Goal: Task Accomplishment & Management: Complete application form

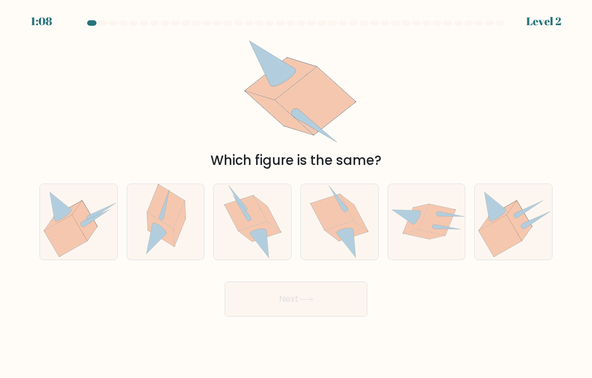
click at [180, 250] on icon at bounding box center [166, 222] width 52 height 76
click at [296, 195] on input "b." at bounding box center [296, 191] width 1 height 5
radio input "true"
click at [333, 241] on icon at bounding box center [346, 231] width 43 height 20
click at [297, 195] on input "d." at bounding box center [296, 191] width 1 height 5
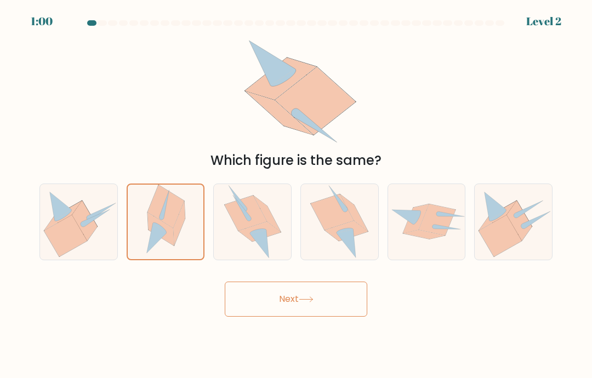
radio input "true"
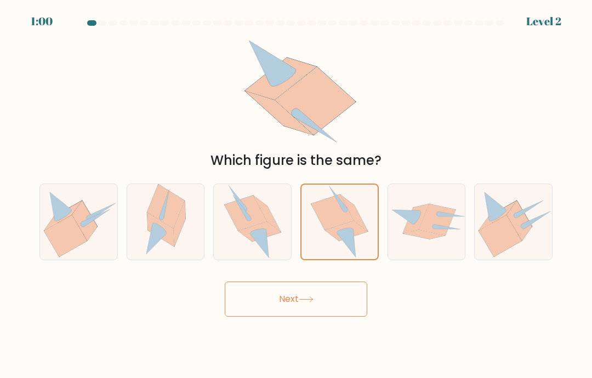
click at [285, 317] on button "Next" at bounding box center [296, 299] width 143 height 35
click at [284, 308] on button "Next" at bounding box center [296, 299] width 143 height 35
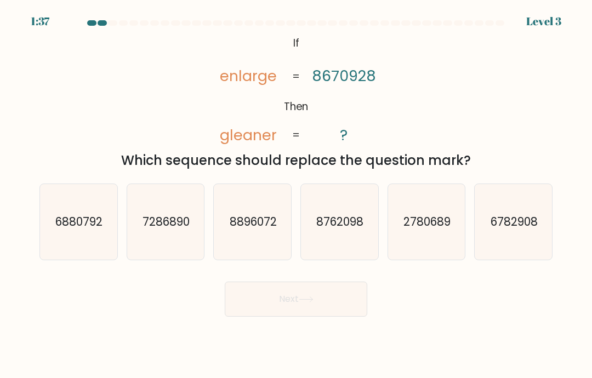
click at [405, 255] on icon "2780689" at bounding box center [427, 222] width 76 height 76
click at [297, 195] on input "e. 2780689" at bounding box center [296, 191] width 1 height 5
radio input "true"
click at [305, 302] on icon at bounding box center [305, 299] width 13 height 5
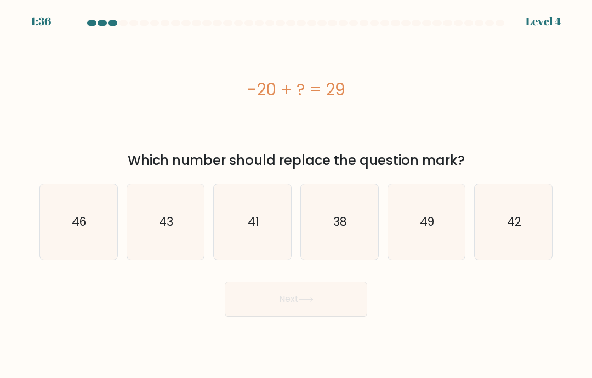
click at [315, 317] on button "Next" at bounding box center [296, 299] width 143 height 35
click at [442, 245] on icon "49" at bounding box center [427, 222] width 76 height 76
click at [297, 195] on input "e. 49" at bounding box center [296, 191] width 1 height 5
radio input "true"
click at [337, 307] on button "Next" at bounding box center [296, 299] width 143 height 35
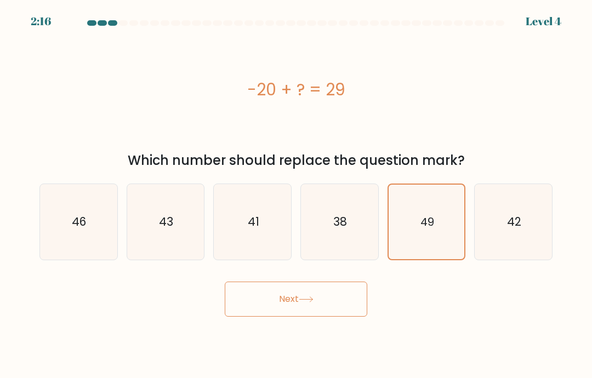
click at [330, 316] on button "Next" at bounding box center [296, 299] width 143 height 35
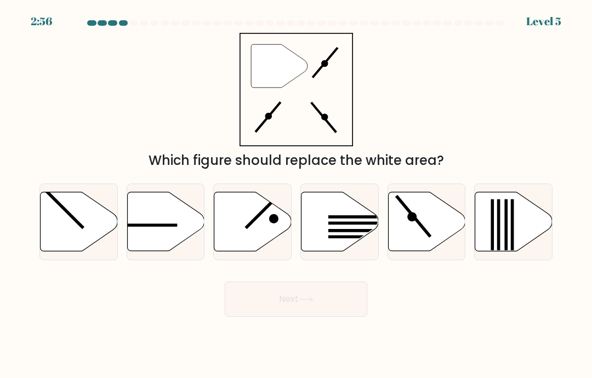
click at [423, 231] on icon at bounding box center [426, 221] width 77 height 59
click at [297, 195] on input "e." at bounding box center [296, 191] width 1 height 5
radio input "true"
click at [324, 313] on button "Next" at bounding box center [296, 299] width 143 height 35
click at [324, 312] on button "Next" at bounding box center [296, 299] width 143 height 35
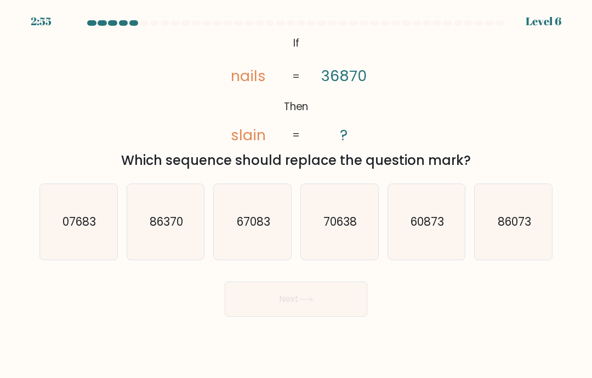
click at [327, 314] on button "Next" at bounding box center [296, 299] width 143 height 35
click at [80, 230] on text "07683" at bounding box center [79, 222] width 33 height 16
click at [296, 195] on input "a. 07683" at bounding box center [296, 191] width 1 height 5
radio input "true"
click at [273, 310] on button "Next" at bounding box center [296, 299] width 143 height 35
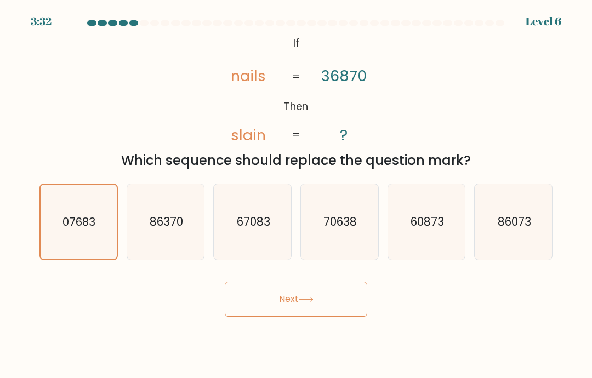
click at [273, 309] on button "Next" at bounding box center [296, 299] width 143 height 35
click at [270, 312] on button "Next" at bounding box center [296, 299] width 143 height 35
click at [270, 311] on button "Next" at bounding box center [296, 299] width 143 height 35
click at [265, 316] on button "Next" at bounding box center [296, 299] width 143 height 35
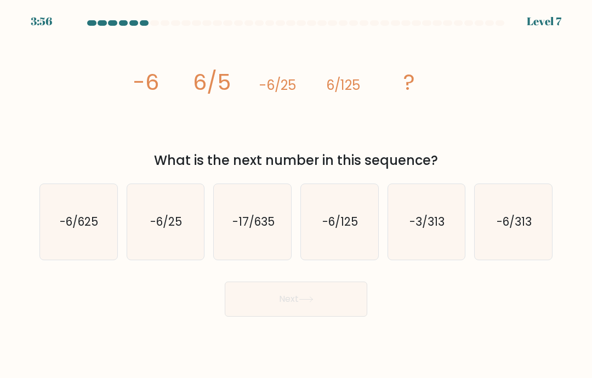
click at [511, 230] on text "-6/313" at bounding box center [514, 222] width 35 height 16
click at [297, 195] on input "f. -6/313" at bounding box center [296, 191] width 1 height 5
radio input "true"
click at [98, 245] on icon "-6/625" at bounding box center [79, 222] width 76 height 76
click at [296, 195] on input "a. -6/625" at bounding box center [296, 191] width 1 height 5
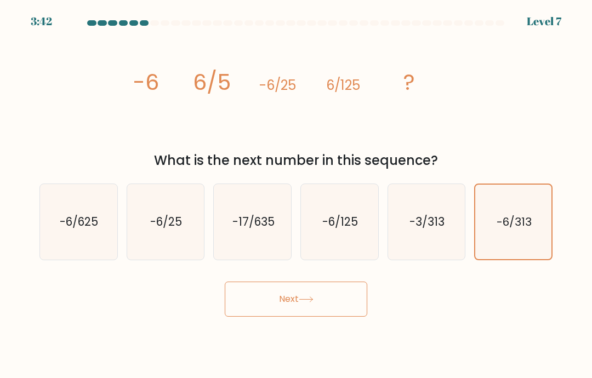
radio input "true"
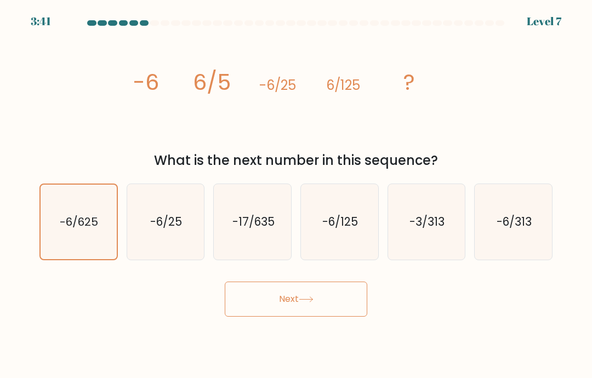
click at [303, 303] on icon at bounding box center [306, 300] width 15 height 6
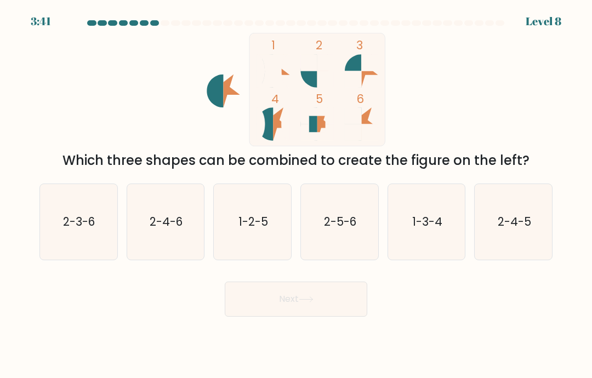
click at [294, 309] on button "Next" at bounding box center [296, 299] width 143 height 35
click at [95, 230] on text "2-3-6" at bounding box center [80, 222] width 32 height 16
click at [296, 195] on input "a. 2-3-6" at bounding box center [296, 191] width 1 height 5
radio input "true"
click at [254, 309] on button "Next" at bounding box center [296, 299] width 143 height 35
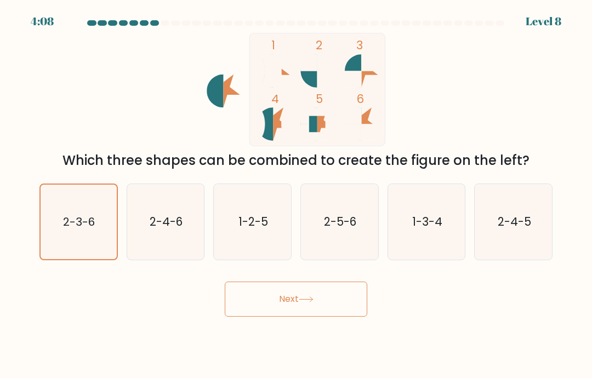
click at [257, 316] on button "Next" at bounding box center [296, 299] width 143 height 35
click at [256, 315] on button "Next" at bounding box center [296, 299] width 143 height 35
click at [273, 304] on button "Next" at bounding box center [296, 299] width 143 height 35
click at [273, 303] on button "Next" at bounding box center [296, 299] width 143 height 35
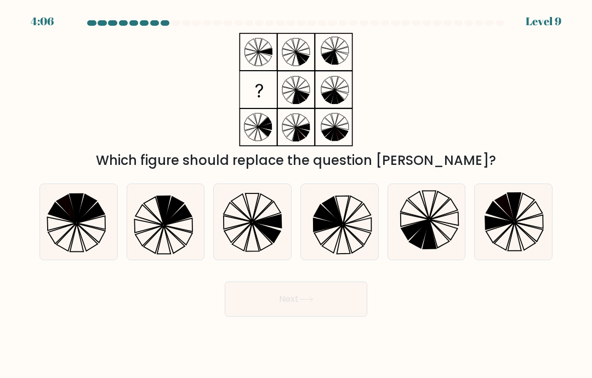
click at [269, 309] on button "Next" at bounding box center [296, 299] width 143 height 35
click at [264, 239] on icon at bounding box center [253, 222] width 76 height 76
click at [296, 195] on input "c." at bounding box center [296, 191] width 1 height 5
radio input "true"
click at [301, 314] on button "Next" at bounding box center [296, 299] width 143 height 35
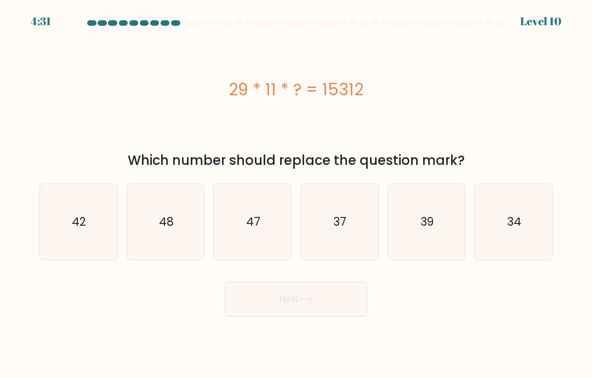
click at [88, 249] on icon "42" at bounding box center [79, 222] width 76 height 76
click at [296, 195] on input "a. 42" at bounding box center [296, 191] width 1 height 5
radio input "true"
click at [264, 313] on button "Next" at bounding box center [296, 299] width 143 height 35
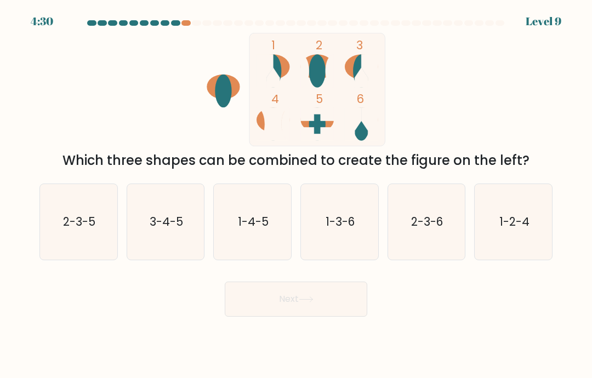
click at [264, 305] on button "Next" at bounding box center [296, 299] width 143 height 35
click at [183, 256] on icon "3-4-5" at bounding box center [166, 222] width 76 height 76
click at [296, 195] on input "b. 3-4-5" at bounding box center [296, 191] width 1 height 5
radio input "true"
click at [342, 251] on icon "1-3-6" at bounding box center [340, 222] width 76 height 76
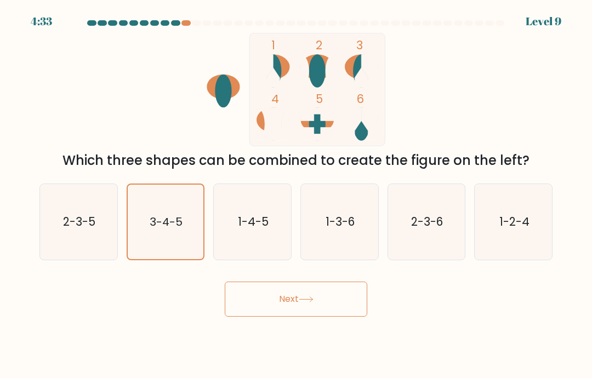
click at [297, 195] on input "d. 1-3-6" at bounding box center [296, 191] width 1 height 5
radio input "true"
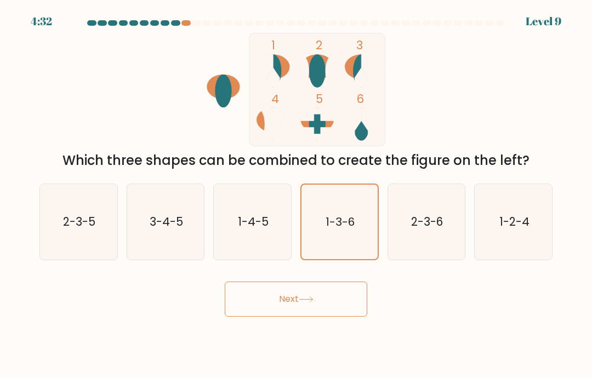
click at [317, 317] on button "Next" at bounding box center [296, 299] width 143 height 35
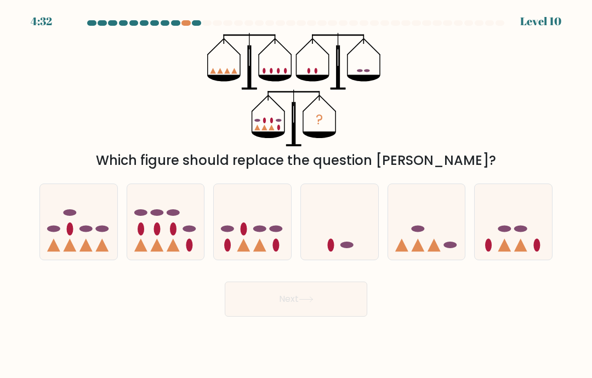
click at [317, 317] on button "Next" at bounding box center [296, 299] width 143 height 35
click at [251, 254] on icon at bounding box center [252, 222] width 77 height 64
click at [296, 195] on input "c." at bounding box center [296, 191] width 1 height 5
radio input "true"
click at [295, 310] on button "Next" at bounding box center [296, 299] width 143 height 35
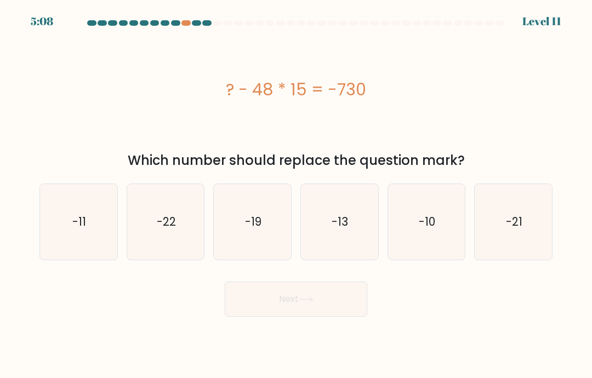
click at [291, 309] on button "Next" at bounding box center [296, 299] width 143 height 35
click at [409, 253] on icon "-10" at bounding box center [427, 222] width 76 height 76
click at [297, 195] on input "e. -10" at bounding box center [296, 191] width 1 height 5
radio input "true"
click at [317, 315] on button "Next" at bounding box center [296, 299] width 143 height 35
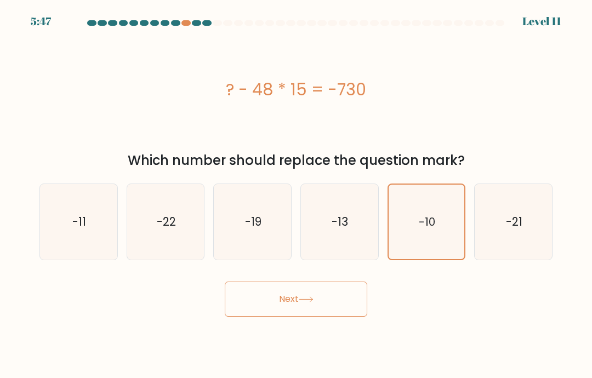
click at [321, 314] on button "Next" at bounding box center [296, 299] width 143 height 35
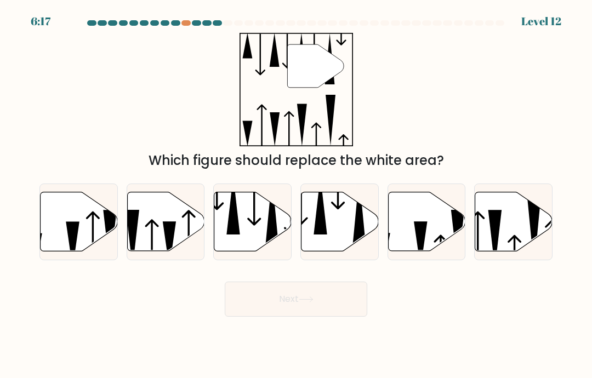
click at [337, 251] on icon at bounding box center [340, 221] width 77 height 59
click at [297, 195] on input "d." at bounding box center [296, 191] width 1 height 5
radio input "true"
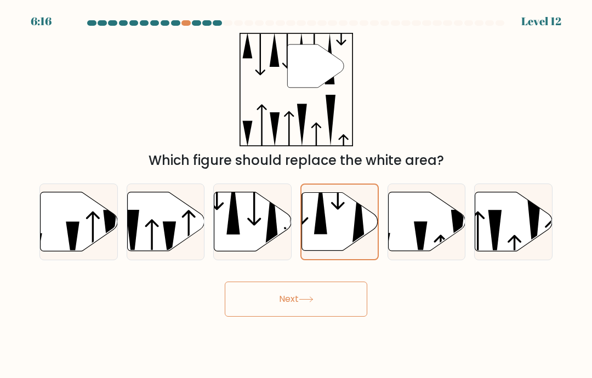
click at [299, 311] on button "Next" at bounding box center [296, 299] width 143 height 35
click at [303, 303] on icon at bounding box center [306, 300] width 15 height 6
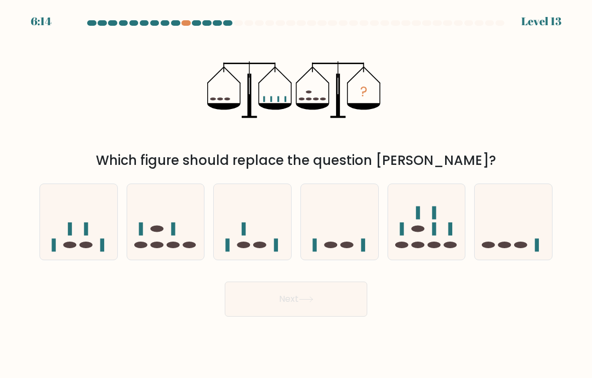
click at [307, 303] on icon at bounding box center [306, 300] width 15 height 6
click at [94, 254] on icon at bounding box center [78, 222] width 77 height 64
click at [296, 195] on input "a." at bounding box center [296, 191] width 1 height 5
radio input "true"
click at [280, 310] on button "Next" at bounding box center [296, 299] width 143 height 35
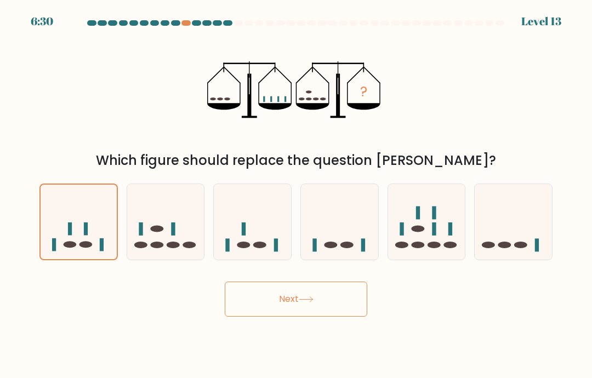
click at [280, 309] on button "Next" at bounding box center [296, 299] width 143 height 35
click at [280, 314] on button "Next" at bounding box center [296, 299] width 143 height 35
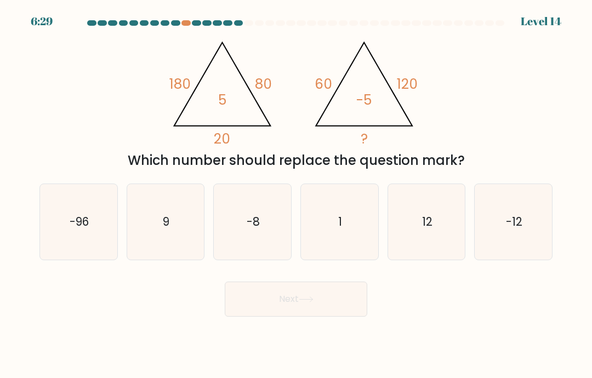
click at [272, 311] on button "Next" at bounding box center [296, 299] width 143 height 35
click at [433, 259] on icon "12" at bounding box center [427, 222] width 76 height 76
click at [297, 195] on input "e. 12" at bounding box center [296, 191] width 1 height 5
radio input "true"
click at [342, 311] on button "Next" at bounding box center [296, 299] width 143 height 35
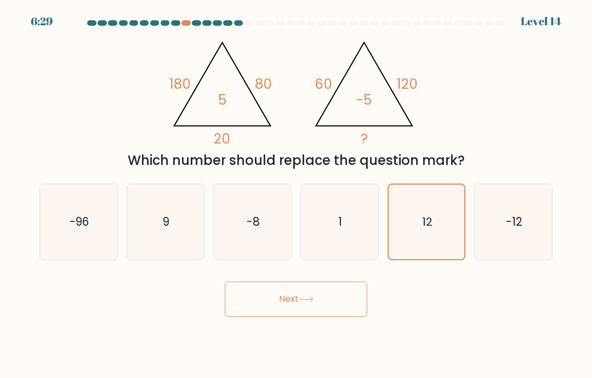
click at [342, 311] on button "Next" at bounding box center [296, 299] width 143 height 35
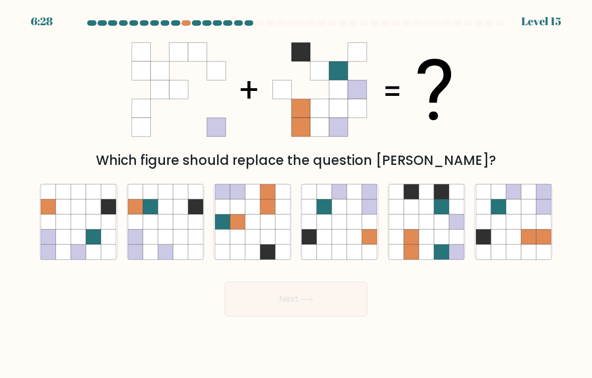
click at [322, 317] on button "Next" at bounding box center [296, 299] width 143 height 35
click at [422, 245] on icon at bounding box center [426, 237] width 15 height 15
click at [297, 195] on input "e." at bounding box center [296, 191] width 1 height 5
radio input "true"
click at [311, 317] on button "Next" at bounding box center [296, 299] width 143 height 35
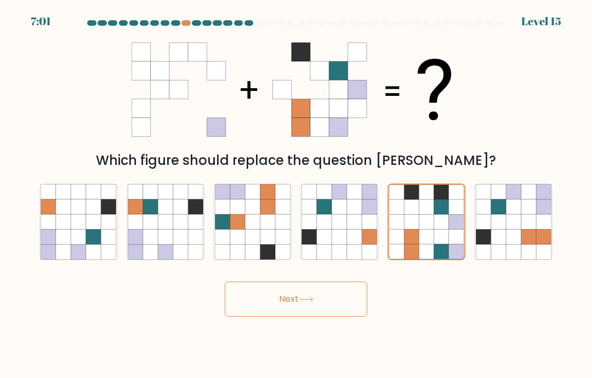
click at [319, 313] on button "Next" at bounding box center [296, 299] width 143 height 35
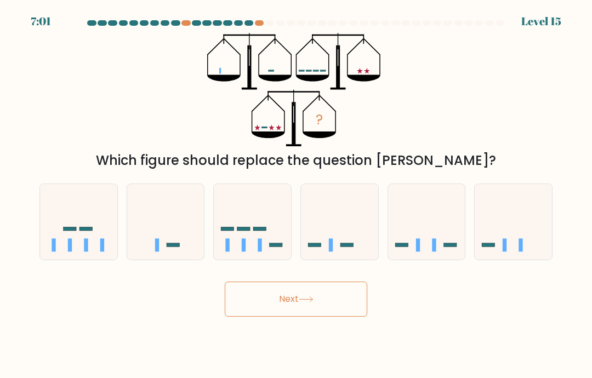
click at [319, 312] on button "Next" at bounding box center [296, 299] width 143 height 35
click at [101, 245] on icon at bounding box center [78, 222] width 77 height 64
click at [296, 195] on input "a." at bounding box center [296, 191] width 1 height 5
radio input "true"
click at [262, 316] on button "Next" at bounding box center [296, 299] width 143 height 35
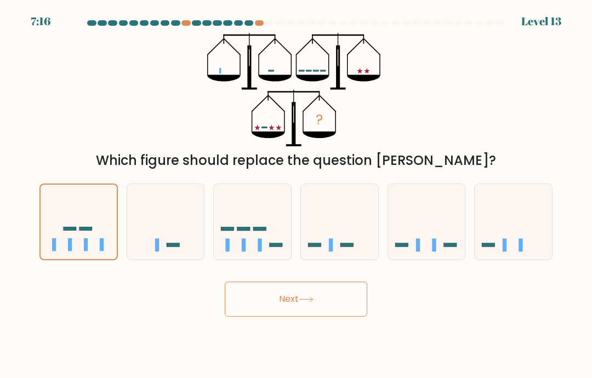
click at [263, 317] on button "Next" at bounding box center [296, 299] width 143 height 35
click at [262, 317] on button "Next" at bounding box center [296, 299] width 143 height 35
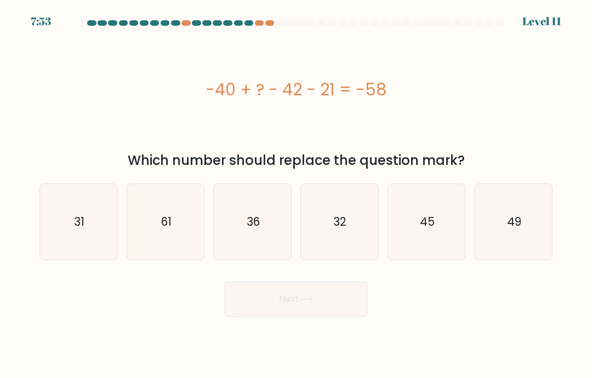
click at [342, 250] on icon "32" at bounding box center [340, 222] width 76 height 76
click at [297, 195] on input "d. 32" at bounding box center [296, 191] width 1 height 5
radio input "true"
click at [308, 303] on button "Next" at bounding box center [296, 299] width 143 height 35
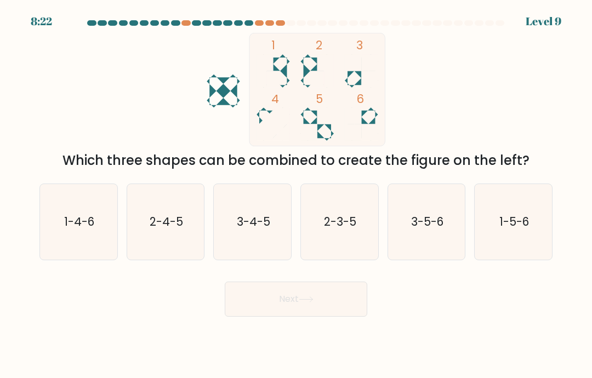
click at [424, 258] on icon "3-5-6" at bounding box center [427, 222] width 76 height 76
click at [297, 195] on input "e. 3-5-6" at bounding box center [296, 191] width 1 height 5
radio input "true"
click at [335, 317] on button "Next" at bounding box center [296, 299] width 143 height 35
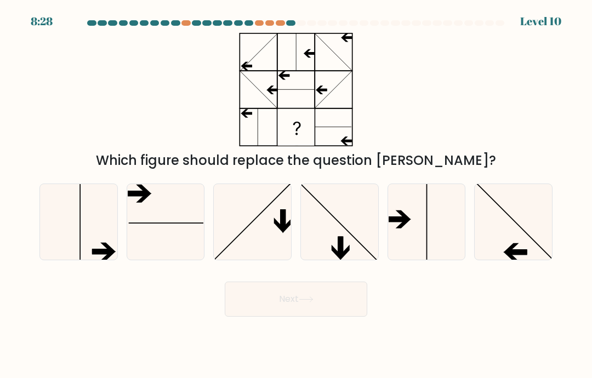
click at [516, 245] on icon at bounding box center [514, 222] width 76 height 76
click at [297, 195] on input "f." at bounding box center [296, 191] width 1 height 5
radio input "true"
click at [328, 316] on button "Next" at bounding box center [296, 299] width 143 height 35
click at [327, 316] on button "Next" at bounding box center [296, 299] width 143 height 35
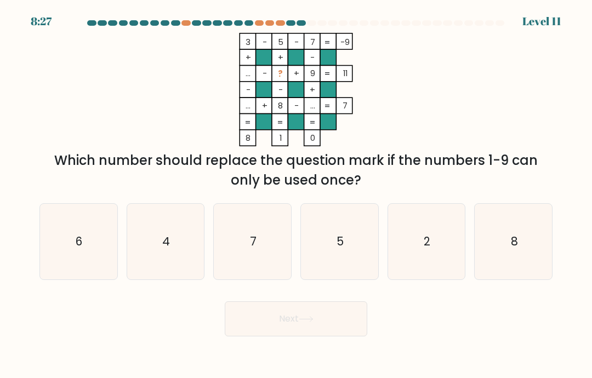
click at [325, 311] on div "Next" at bounding box center [296, 314] width 526 height 43
click at [441, 270] on icon "2" at bounding box center [427, 242] width 76 height 76
click at [297, 195] on input "e. 2" at bounding box center [296, 191] width 1 height 5
radio input "true"
click at [349, 337] on button "Next" at bounding box center [296, 319] width 143 height 35
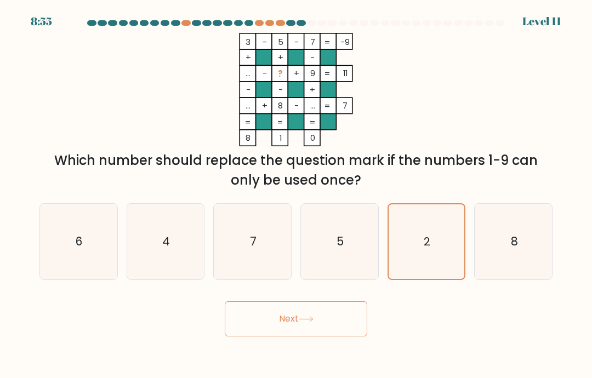
click at [348, 337] on button "Next" at bounding box center [296, 319] width 143 height 35
click at [342, 331] on button "Next" at bounding box center [296, 319] width 143 height 35
click at [342, 330] on button "Next" at bounding box center [296, 319] width 143 height 35
click at [337, 330] on button "Next" at bounding box center [296, 319] width 143 height 35
click at [337, 330] on body "8:54 Level 11" at bounding box center [296, 189] width 592 height 378
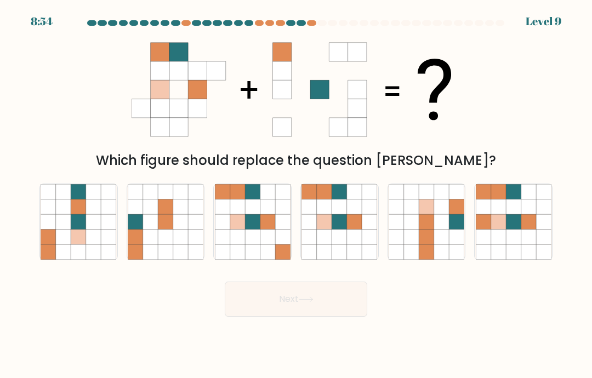
click at [317, 317] on button "Next" at bounding box center [296, 299] width 143 height 35
click at [325, 259] on icon at bounding box center [324, 252] width 15 height 15
click at [297, 195] on input "d." at bounding box center [296, 191] width 1 height 5
radio input "true"
click at [311, 317] on button "Next" at bounding box center [296, 299] width 143 height 35
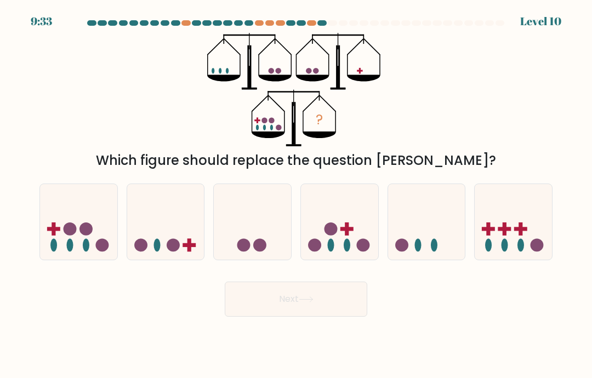
click at [309, 303] on icon at bounding box center [306, 300] width 15 height 6
click at [502, 250] on icon at bounding box center [513, 222] width 77 height 64
click at [297, 195] on input "f." at bounding box center [296, 191] width 1 height 5
radio input "true"
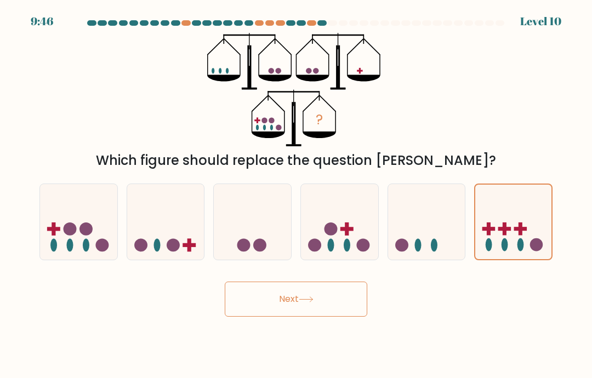
click at [353, 254] on icon at bounding box center [339, 222] width 77 height 64
click at [297, 195] on input "d." at bounding box center [296, 191] width 1 height 5
radio input "true"
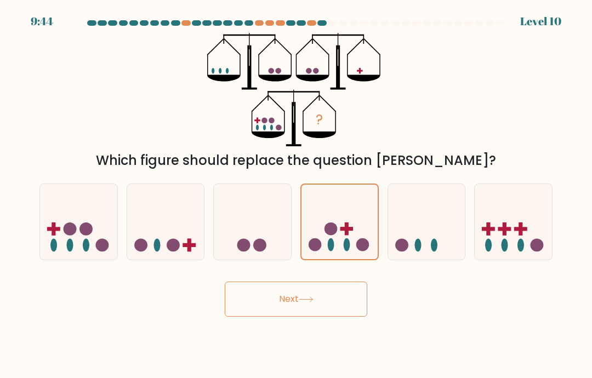
click at [174, 250] on icon at bounding box center [165, 222] width 77 height 64
click at [296, 195] on input "b." at bounding box center [296, 191] width 1 height 5
radio input "true"
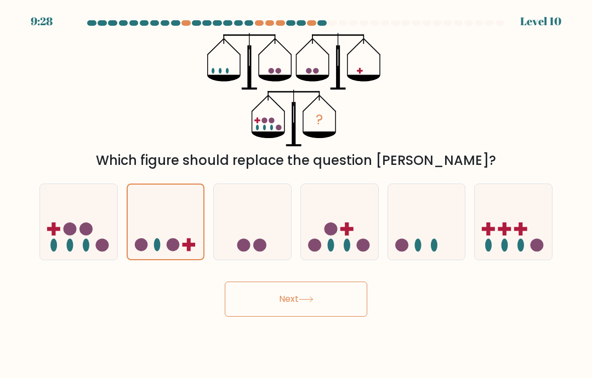
click at [350, 225] on icon at bounding box center [339, 222] width 77 height 64
click at [297, 195] on input "d." at bounding box center [296, 191] width 1 height 5
radio input "true"
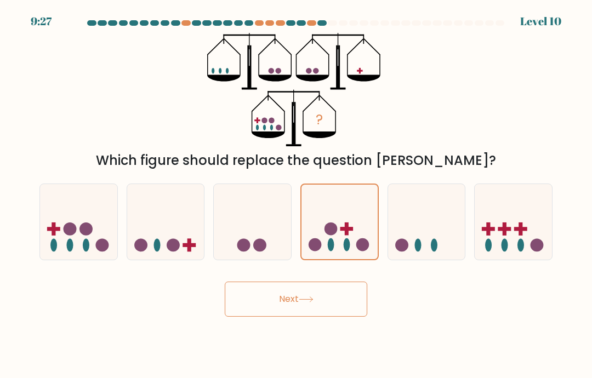
click at [334, 231] on icon at bounding box center [340, 222] width 76 height 63
click at [297, 195] on input "d." at bounding box center [296, 191] width 1 height 5
click at [341, 315] on button "Next" at bounding box center [296, 299] width 143 height 35
click at [341, 314] on button "Next" at bounding box center [296, 299] width 143 height 35
click at [337, 316] on button "Next" at bounding box center [296, 299] width 143 height 35
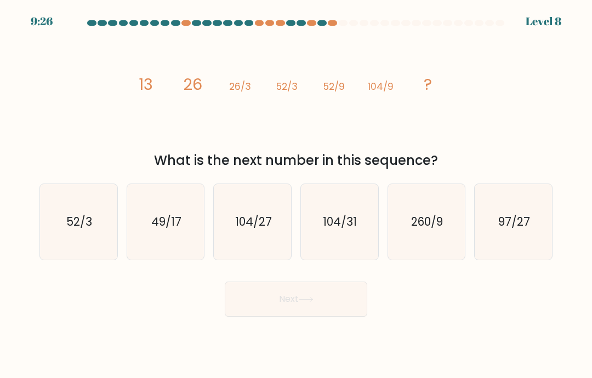
click at [333, 313] on button "Next" at bounding box center [296, 299] width 143 height 35
click at [274, 252] on icon "104/27" at bounding box center [253, 222] width 76 height 76
click at [296, 195] on input "c. 104/27" at bounding box center [296, 191] width 1 height 5
radio input "true"
click at [291, 317] on button "Next" at bounding box center [296, 299] width 143 height 35
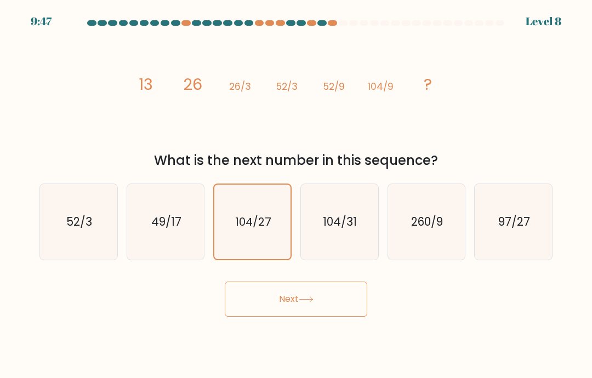
click at [283, 317] on button "Next" at bounding box center [296, 299] width 143 height 35
click at [282, 315] on button "Next" at bounding box center [296, 299] width 143 height 35
click at [285, 312] on button "Next" at bounding box center [296, 299] width 143 height 35
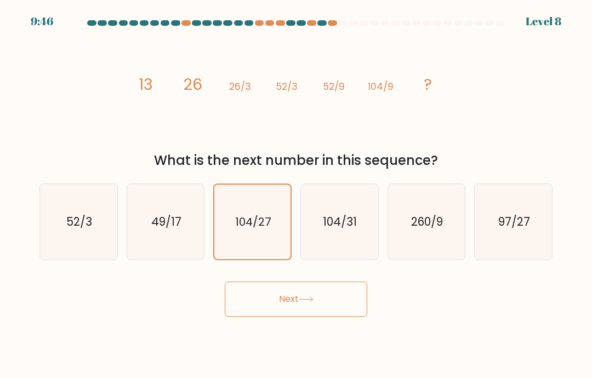
click at [284, 311] on button "Next" at bounding box center [296, 299] width 143 height 35
click at [289, 309] on button "Next" at bounding box center [296, 299] width 143 height 35
click at [289, 308] on button "Next" at bounding box center [296, 299] width 143 height 35
click at [275, 308] on button "Next" at bounding box center [296, 299] width 143 height 35
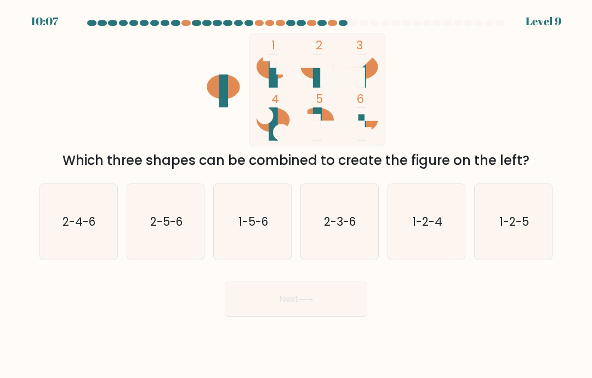
click at [262, 248] on icon "1-5-6" at bounding box center [253, 222] width 76 height 76
click at [296, 195] on input "c. 1-5-6" at bounding box center [296, 191] width 1 height 5
radio input "true"
click at [280, 317] on button "Next" at bounding box center [296, 299] width 143 height 35
click at [279, 317] on button "Next" at bounding box center [296, 299] width 143 height 35
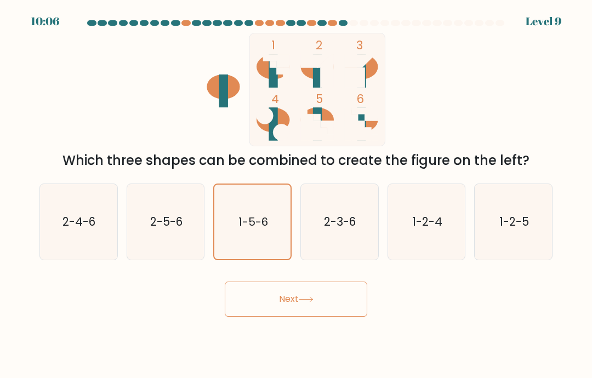
click at [279, 316] on button "Next" at bounding box center [296, 299] width 143 height 35
click at [278, 316] on button "Next" at bounding box center [296, 299] width 143 height 35
click at [277, 308] on button "Next" at bounding box center [296, 299] width 143 height 35
click at [276, 308] on button "Next" at bounding box center [296, 299] width 143 height 35
click at [281, 305] on button "Next" at bounding box center [296, 299] width 143 height 35
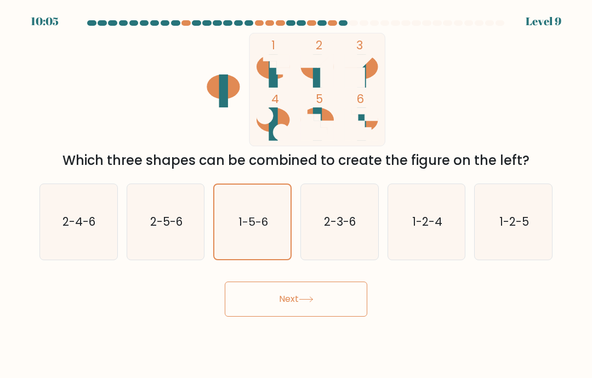
click at [281, 305] on button "Next" at bounding box center [296, 299] width 143 height 35
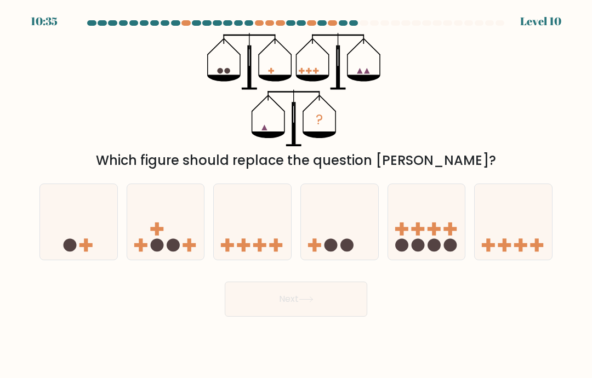
click at [87, 250] on icon at bounding box center [78, 222] width 77 height 64
click at [296, 195] on input "a." at bounding box center [296, 191] width 1 height 5
radio input "true"
click at [342, 252] on circle at bounding box center [347, 245] width 13 height 13
click at [297, 195] on input "d." at bounding box center [296, 191] width 1 height 5
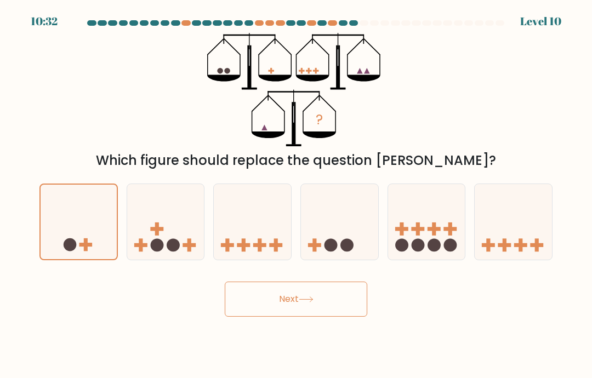
radio input "true"
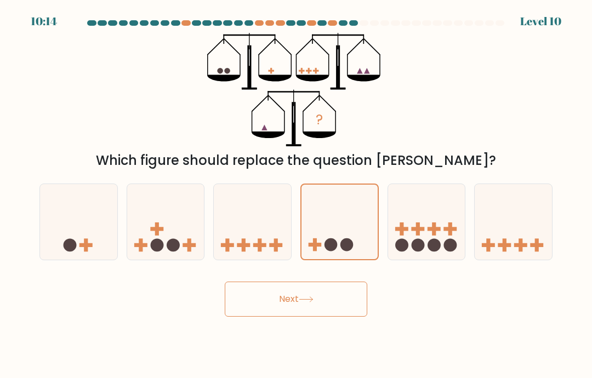
click at [259, 248] on icon at bounding box center [252, 222] width 77 height 64
click at [296, 195] on input "c." at bounding box center [296, 191] width 1 height 5
radio input "true"
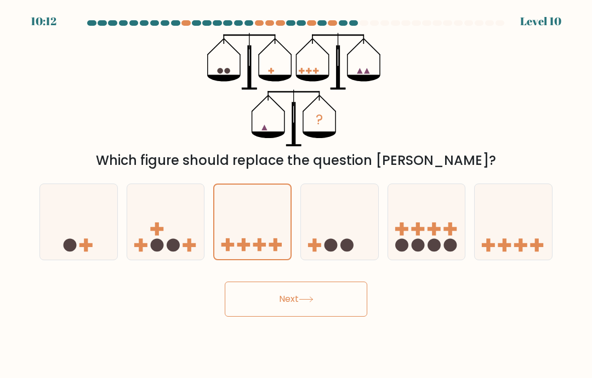
click at [91, 248] on icon at bounding box center [78, 222] width 77 height 64
click at [296, 195] on input "a." at bounding box center [296, 191] width 1 height 5
radio input "true"
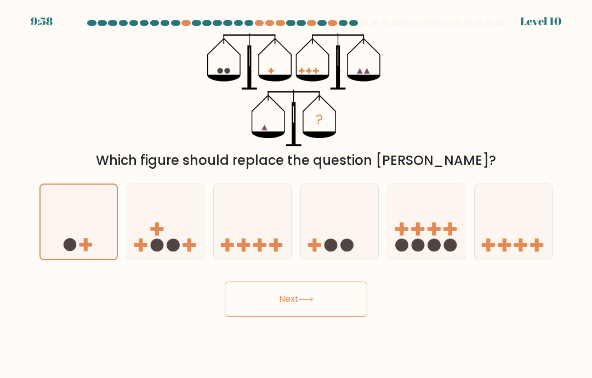
click at [299, 317] on button "Next" at bounding box center [296, 299] width 143 height 35
click at [301, 317] on button "Next" at bounding box center [296, 299] width 143 height 35
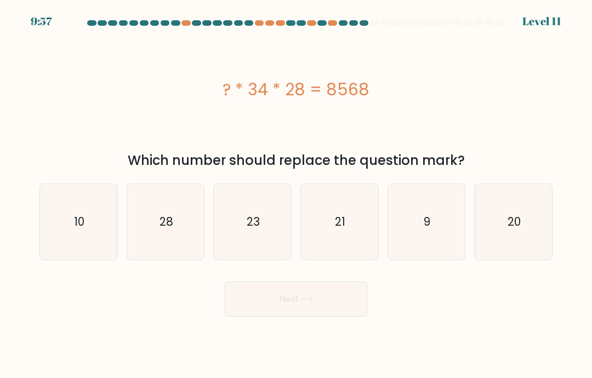
click at [303, 317] on button "Next" at bounding box center [296, 299] width 143 height 35
click at [97, 258] on icon "10" at bounding box center [79, 222] width 76 height 76
click at [296, 195] on input "a. 10" at bounding box center [296, 191] width 1 height 5
radio input "true"
click at [273, 314] on button "Next" at bounding box center [296, 299] width 143 height 35
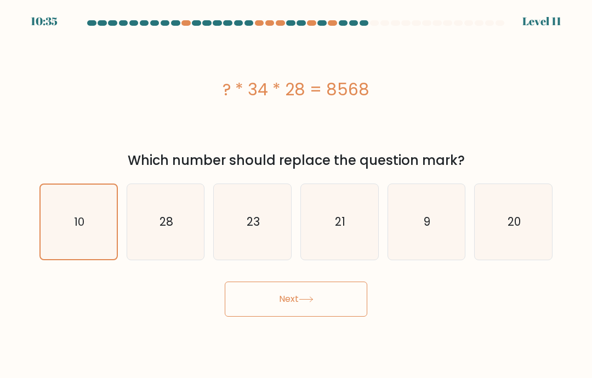
click at [273, 314] on button "Next" at bounding box center [296, 299] width 143 height 35
click at [289, 317] on button "Next" at bounding box center [296, 299] width 143 height 35
click at [295, 314] on button "Next" at bounding box center [296, 299] width 143 height 35
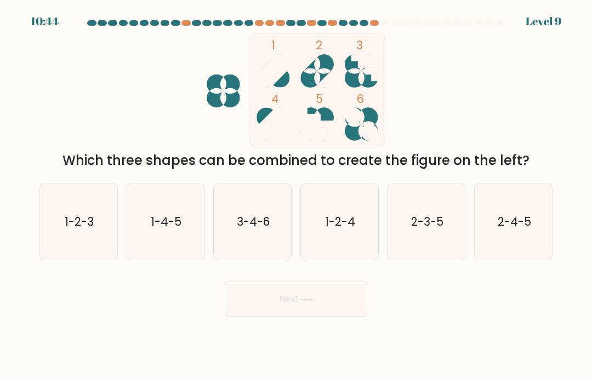
click at [76, 245] on icon "1-2-3" at bounding box center [79, 222] width 76 height 76
click at [296, 195] on input "a. 1-2-3" at bounding box center [296, 191] width 1 height 5
radio input "true"
click at [165, 248] on icon "1-4-5" at bounding box center [166, 222] width 76 height 76
click at [296, 195] on input "b. 1-4-5" at bounding box center [296, 191] width 1 height 5
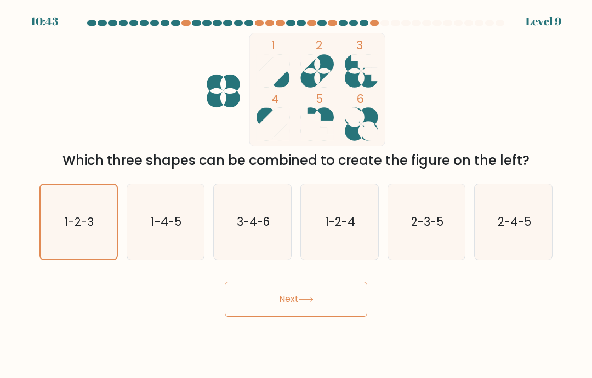
radio input "true"
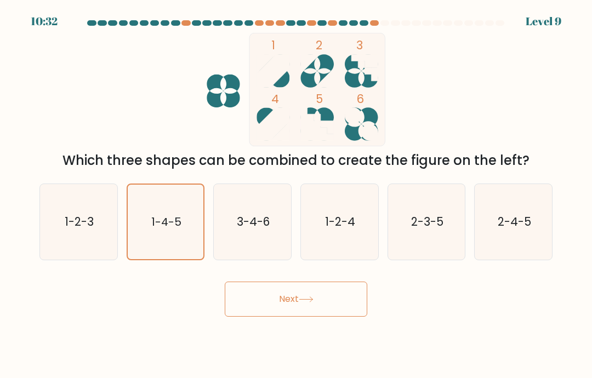
click at [93, 245] on icon "1-2-3" at bounding box center [79, 222] width 76 height 76
click at [296, 195] on input "a. 1-2-3" at bounding box center [296, 191] width 1 height 5
radio input "true"
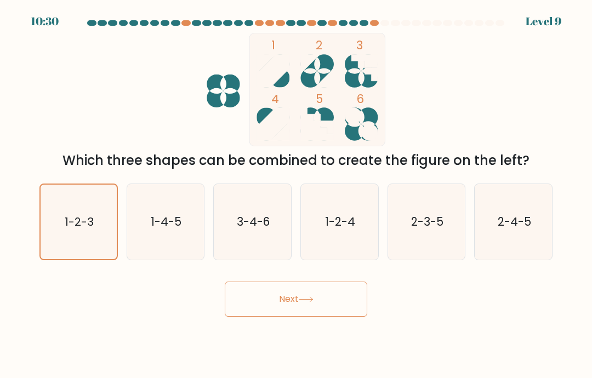
click at [330, 259] on icon "1-2-4" at bounding box center [340, 222] width 76 height 76
click at [297, 195] on input "d. 1-2-4" at bounding box center [296, 191] width 1 height 5
radio input "true"
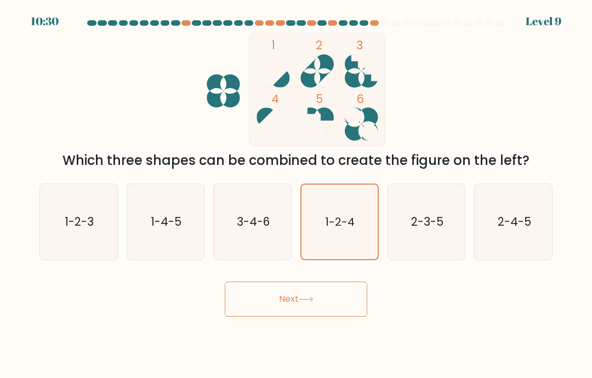
click at [286, 316] on button "Next" at bounding box center [296, 299] width 143 height 35
click at [279, 314] on button "Next" at bounding box center [296, 299] width 143 height 35
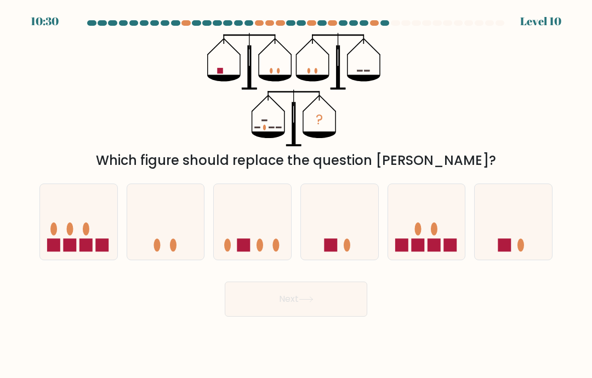
click at [279, 314] on button "Next" at bounding box center [296, 299] width 143 height 35
click at [279, 251] on icon at bounding box center [252, 222] width 77 height 64
click at [296, 195] on input "c." at bounding box center [296, 191] width 1 height 5
radio input "true"
click at [285, 309] on button "Next" at bounding box center [296, 299] width 143 height 35
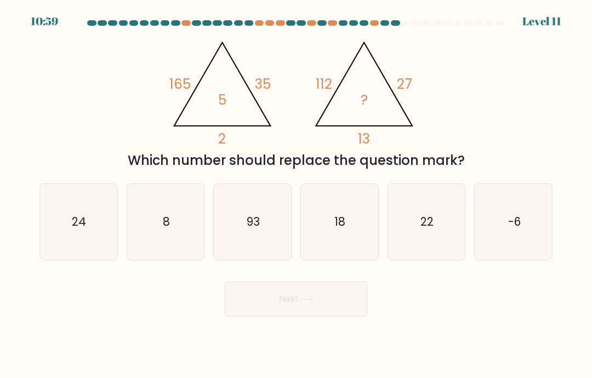
click at [179, 246] on icon "8" at bounding box center [166, 222] width 76 height 76
click at [296, 195] on input "b. 8" at bounding box center [296, 191] width 1 height 5
radio input "true"
click at [269, 317] on button "Next" at bounding box center [296, 299] width 143 height 35
click at [268, 317] on button "Next" at bounding box center [296, 299] width 143 height 35
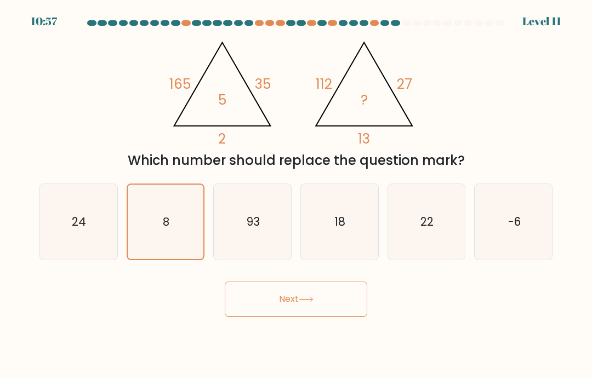
click at [279, 314] on button "Next" at bounding box center [296, 299] width 143 height 35
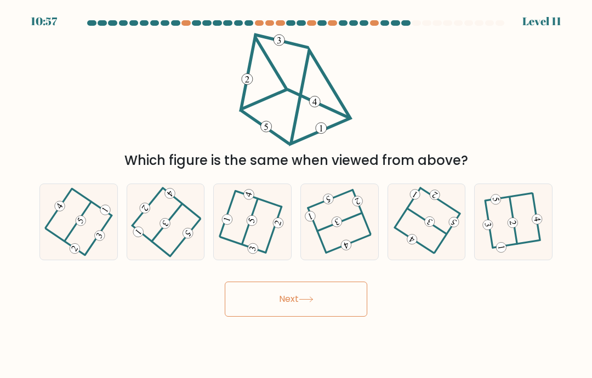
click at [279, 313] on button "Next" at bounding box center [296, 299] width 143 height 35
click at [356, 234] on icon at bounding box center [339, 222] width 60 height 60
click at [297, 195] on input "d." at bounding box center [296, 191] width 1 height 5
radio input "true"
click at [325, 317] on button "Next" at bounding box center [296, 299] width 143 height 35
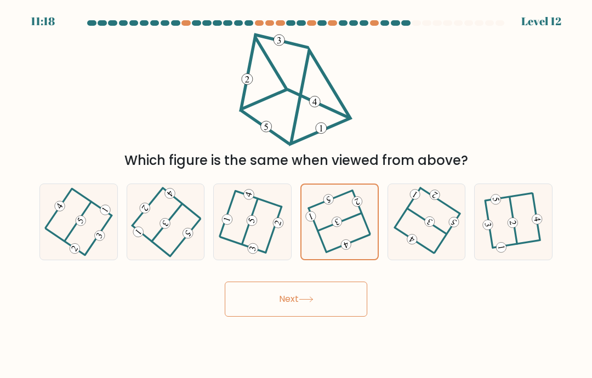
click at [325, 314] on button "Next" at bounding box center [296, 299] width 143 height 35
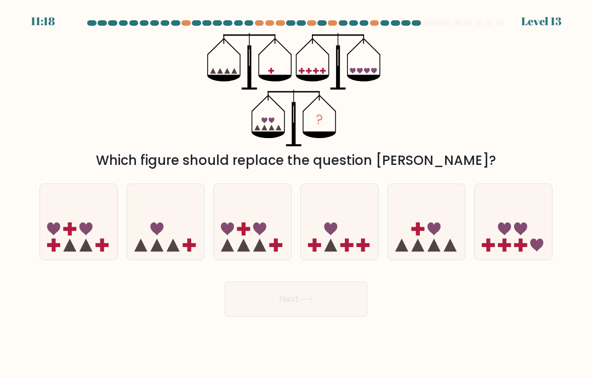
click at [327, 317] on button "Next" at bounding box center [296, 299] width 143 height 35
click at [327, 316] on button "Next" at bounding box center [296, 299] width 143 height 35
click at [511, 260] on div at bounding box center [513, 222] width 78 height 77
click at [297, 195] on input "f." at bounding box center [296, 191] width 1 height 5
radio input "true"
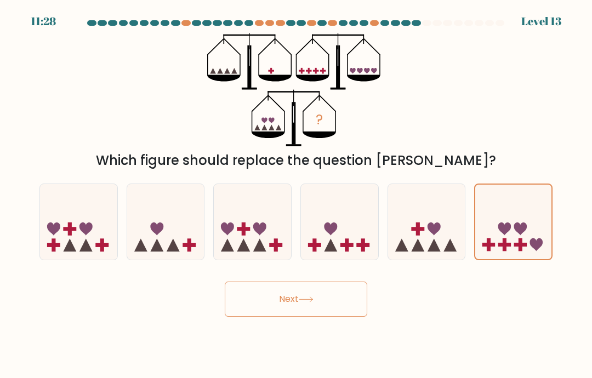
click at [443, 254] on icon at bounding box center [426, 222] width 77 height 64
click at [297, 195] on input "e." at bounding box center [296, 191] width 1 height 5
radio input "true"
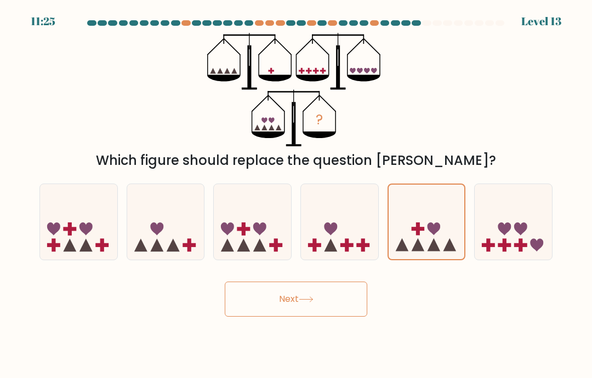
click at [319, 314] on button "Next" at bounding box center [296, 299] width 143 height 35
click at [318, 314] on button "Next" at bounding box center [296, 299] width 143 height 35
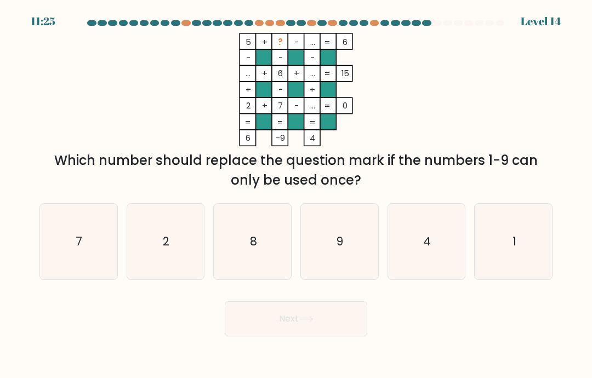
click at [334, 316] on button "Next" at bounding box center [296, 319] width 143 height 35
click at [334, 315] on button "Next" at bounding box center [296, 319] width 143 height 35
click at [441, 254] on icon "4" at bounding box center [427, 242] width 76 height 76
click at [297, 195] on input "e. 4" at bounding box center [296, 191] width 1 height 5
radio input "true"
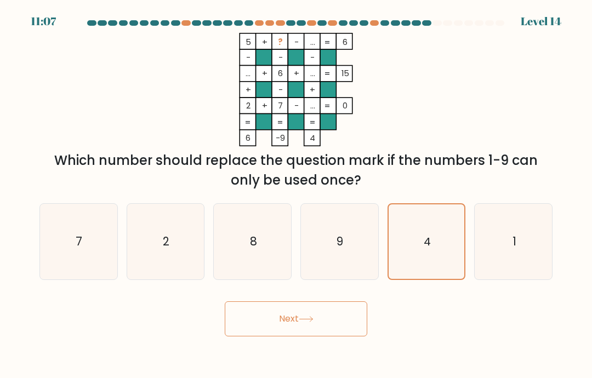
click at [320, 328] on button "Next" at bounding box center [296, 319] width 143 height 35
click at [301, 337] on button "Next" at bounding box center [296, 319] width 143 height 35
click at [300, 337] on button "Next" at bounding box center [296, 319] width 143 height 35
click at [296, 337] on button "Next" at bounding box center [296, 319] width 143 height 35
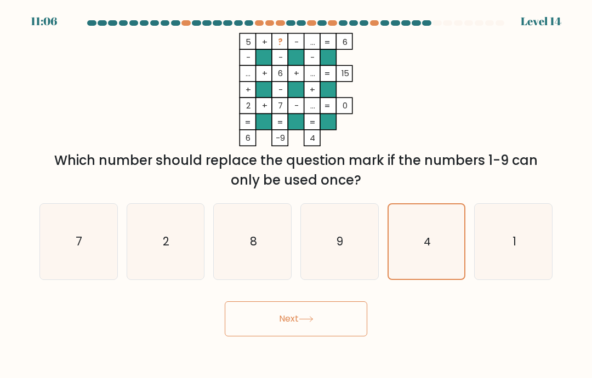
click at [296, 337] on button "Next" at bounding box center [296, 319] width 143 height 35
click at [287, 334] on button "Next" at bounding box center [296, 319] width 143 height 35
click at [287, 334] on body "11:05 Level 14" at bounding box center [296, 189] width 592 height 378
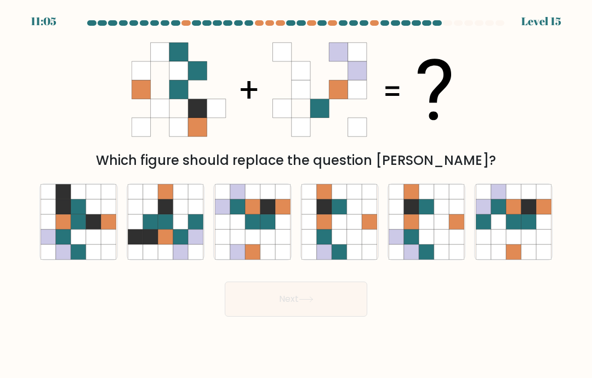
click at [292, 317] on button "Next" at bounding box center [296, 299] width 143 height 35
click at [515, 259] on icon at bounding box center [513, 252] width 15 height 15
click at [297, 195] on input "f." at bounding box center [296, 191] width 1 height 5
radio input "true"
click at [334, 316] on button "Next" at bounding box center [296, 299] width 143 height 35
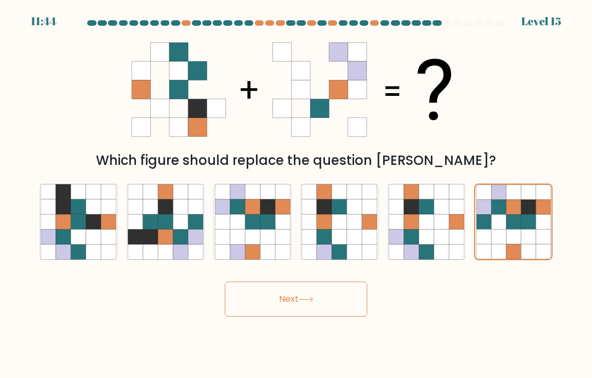
click at [334, 316] on button "Next" at bounding box center [296, 299] width 143 height 35
click at [320, 310] on button "Next" at bounding box center [296, 299] width 143 height 35
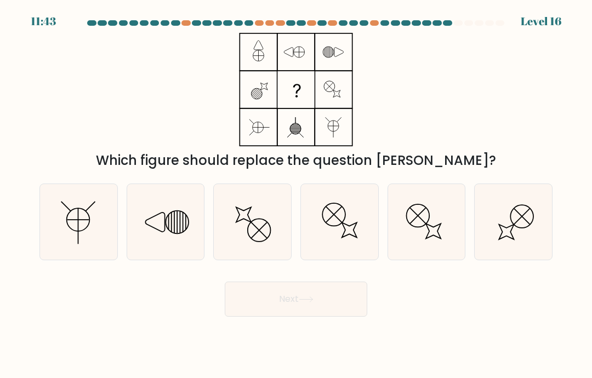
click at [319, 310] on button "Next" at bounding box center [296, 299] width 143 height 35
click at [262, 245] on icon at bounding box center [253, 222] width 76 height 76
click at [296, 195] on input "c." at bounding box center [296, 191] width 1 height 5
radio input "true"
click at [279, 311] on button "Next" at bounding box center [296, 299] width 143 height 35
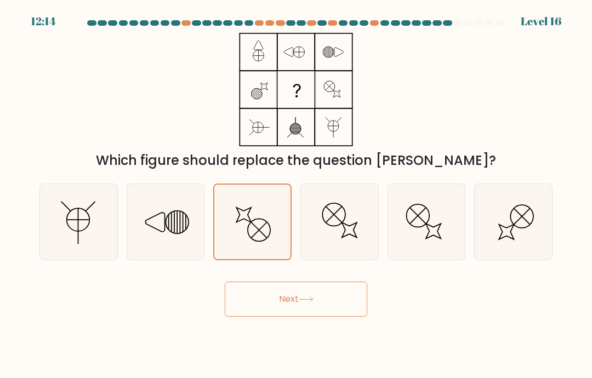
click at [278, 311] on button "Next" at bounding box center [296, 299] width 143 height 35
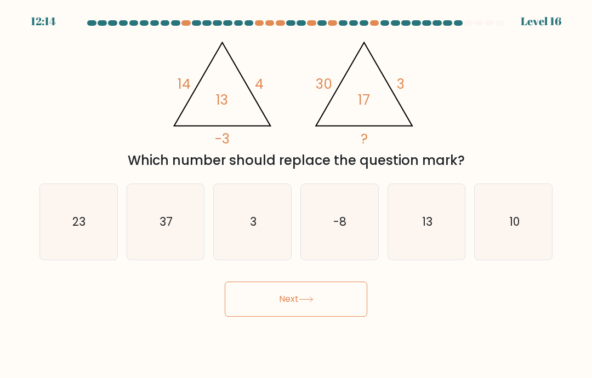
click at [269, 304] on button "Next" at bounding box center [296, 299] width 143 height 35
click at [340, 260] on icon "-8" at bounding box center [340, 222] width 76 height 76
click at [297, 195] on input "d. -8" at bounding box center [296, 191] width 1 height 5
radio input "true"
click at [304, 303] on icon at bounding box center [306, 300] width 15 height 6
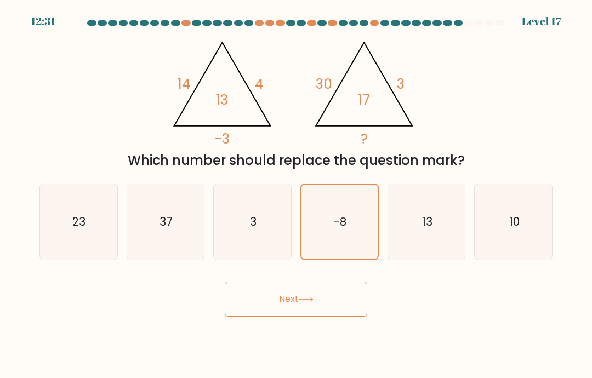
click at [304, 303] on icon at bounding box center [306, 300] width 15 height 6
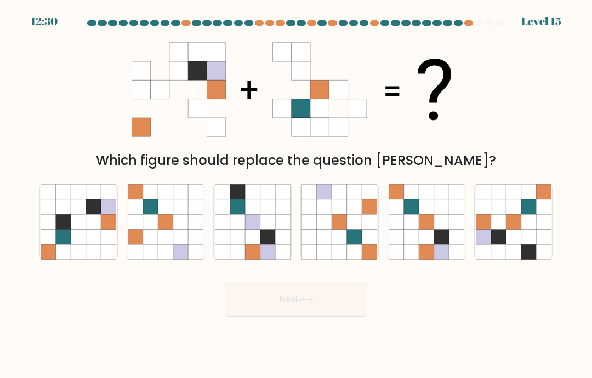
click at [292, 317] on button "Next" at bounding box center [296, 299] width 143 height 35
click at [417, 245] on icon at bounding box center [411, 237] width 15 height 15
click at [297, 195] on input "e." at bounding box center [296, 191] width 1 height 5
radio input "true"
click at [341, 317] on button "Next" at bounding box center [296, 299] width 143 height 35
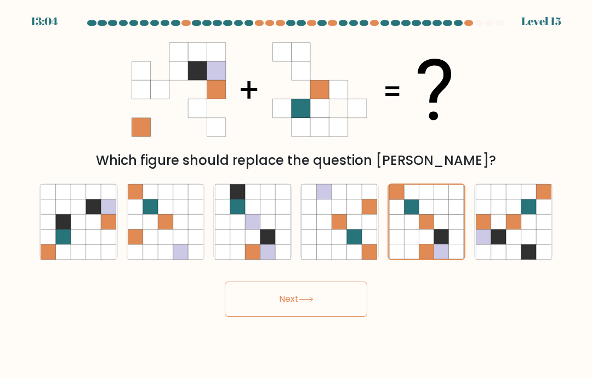
click at [341, 317] on button "Next" at bounding box center [296, 299] width 143 height 35
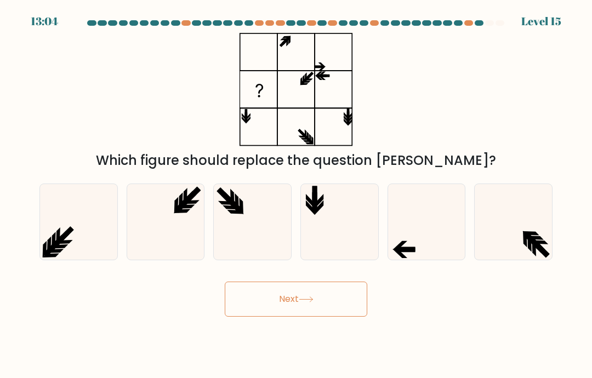
click at [330, 317] on button "Next" at bounding box center [296, 299] width 143 height 35
click at [410, 252] on icon at bounding box center [405, 249] width 19 height 5
click at [297, 195] on input "e." at bounding box center [296, 191] width 1 height 5
radio input "true"
click at [318, 317] on button "Next" at bounding box center [296, 299] width 143 height 35
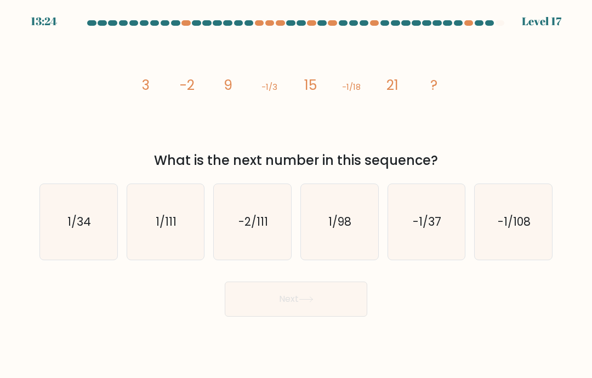
click at [421, 260] on icon "-1/37" at bounding box center [427, 222] width 76 height 76
click at [297, 195] on input "e. -1/37" at bounding box center [296, 191] width 1 height 5
radio input "true"
click at [301, 317] on button "Next" at bounding box center [296, 299] width 143 height 35
click at [308, 303] on icon at bounding box center [306, 300] width 15 height 6
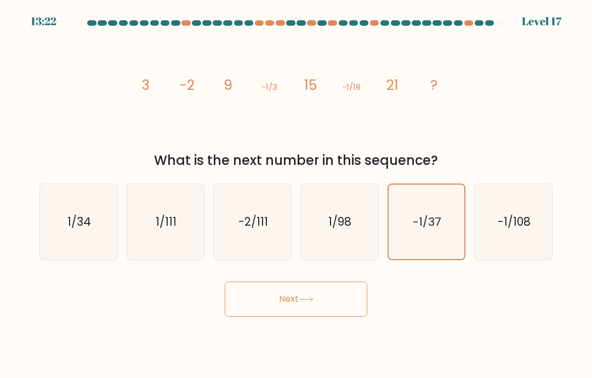
click at [314, 303] on icon at bounding box center [306, 300] width 15 height 6
click at [313, 302] on icon at bounding box center [305, 299] width 13 height 5
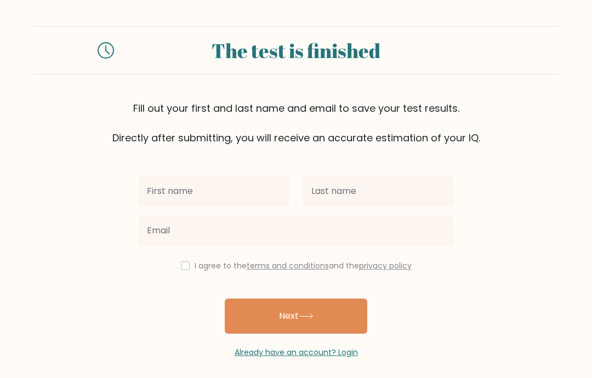
scroll to position [131, 0]
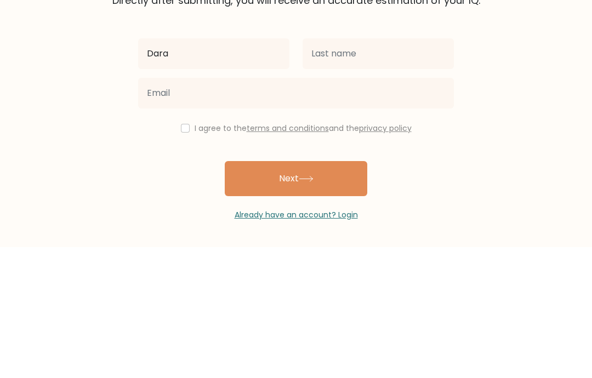
type input "Dara"
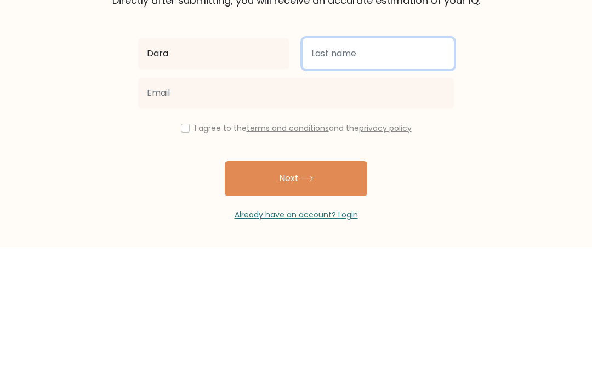
click at [338, 169] on input "text" at bounding box center [378, 184] width 151 height 31
type input "Dara"
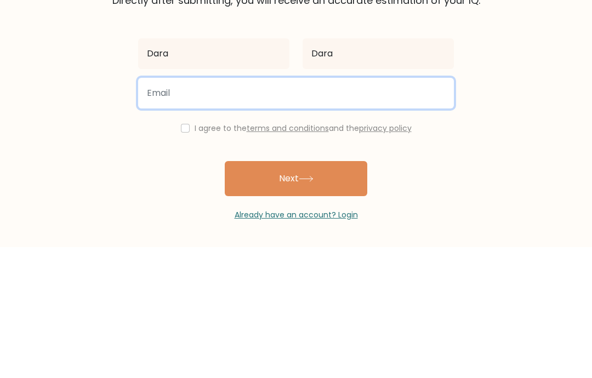
click at [214, 209] on input "email" at bounding box center [296, 224] width 316 height 31
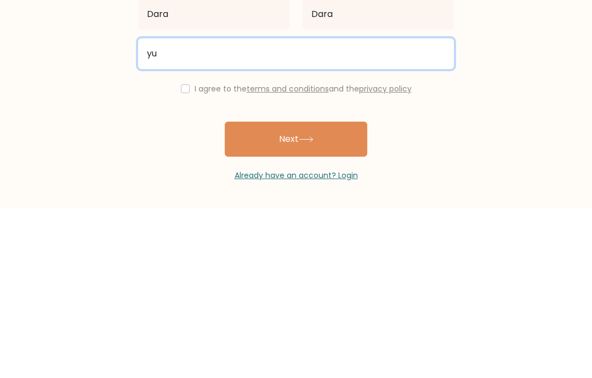
scroll to position [44, 0]
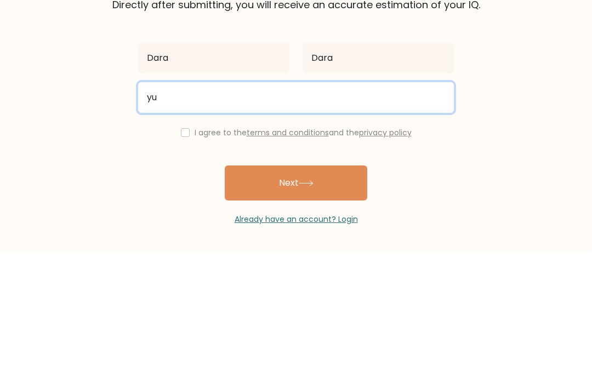
type input "y"
type input "starstar3333333star@gmail.com"
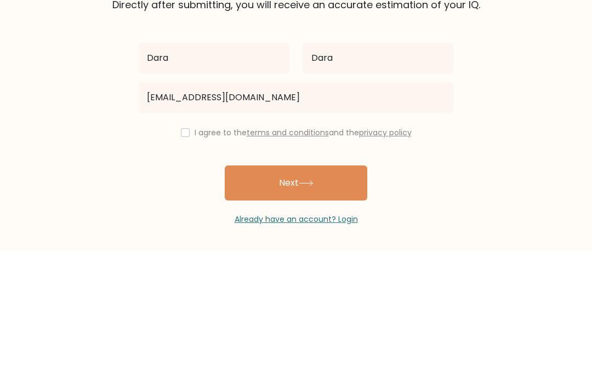
click at [184, 139] on div "Dara Dara starstar3333333star@gmail.com I agree to the terms and conditions and…" at bounding box center [296, 245] width 329 height 213
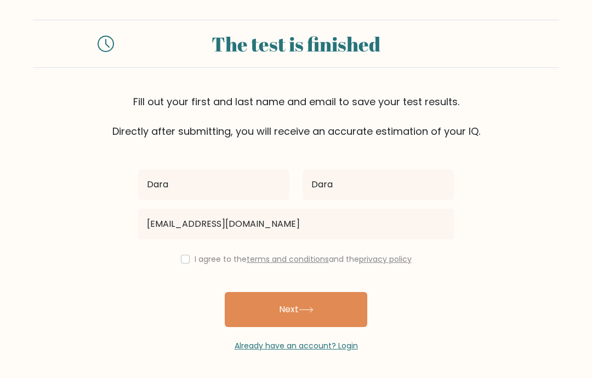
click at [184, 255] on input "checkbox" at bounding box center [185, 259] width 9 height 9
checkbox input "true"
click at [281, 292] on button "Next" at bounding box center [296, 309] width 143 height 35
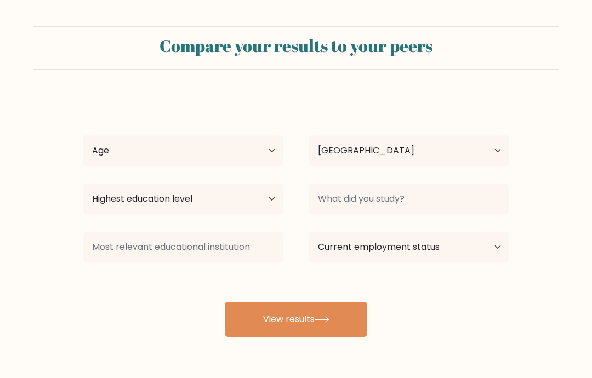
select select "IQ"
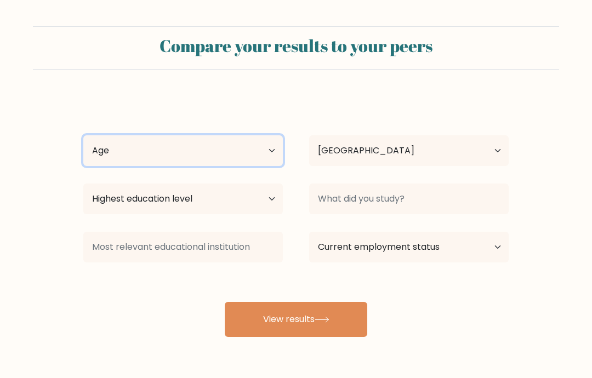
click at [265, 162] on select "Age Under [DEMOGRAPHIC_DATA] [DEMOGRAPHIC_DATA] [DEMOGRAPHIC_DATA] [DEMOGRAPHIC…" at bounding box center [183, 150] width 200 height 31
select select "18_24"
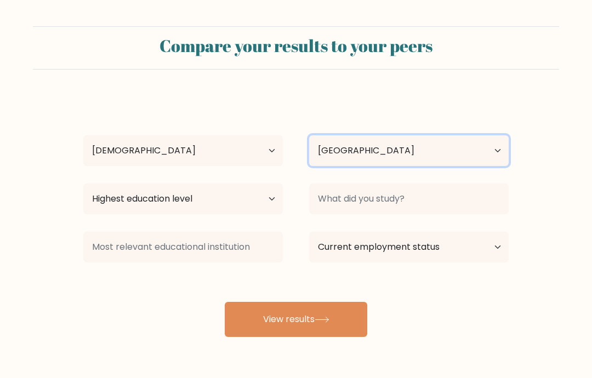
click at [407, 155] on select "Country Afghanistan Albania Algeria American Samoa Andorra Angola Anguilla Anta…" at bounding box center [409, 150] width 200 height 31
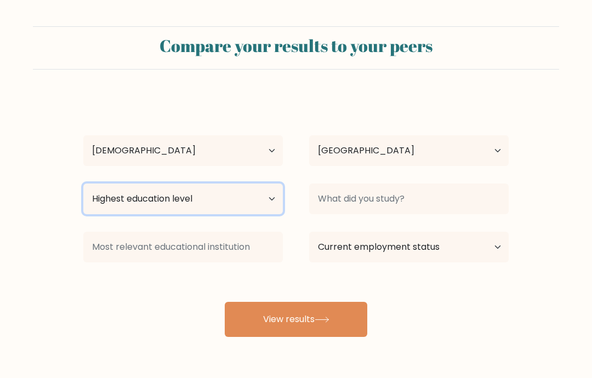
click at [263, 197] on select "Highest education level No schooling Primary Lower Secondary Upper Secondary Oc…" at bounding box center [183, 199] width 200 height 31
click at [225, 201] on select "Highest education level No schooling Primary Lower Secondary Upper Secondary Oc…" at bounding box center [183, 199] width 200 height 31
click at [228, 201] on select "Highest education level No schooling Primary Lower Secondary Upper Secondary Oc…" at bounding box center [183, 199] width 200 height 31
select select "lower_secondary"
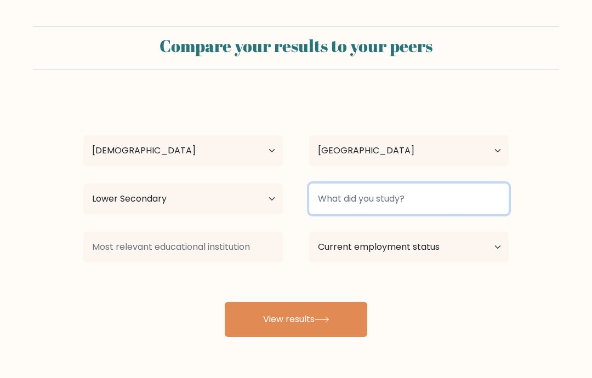
click at [408, 199] on input at bounding box center [409, 199] width 200 height 31
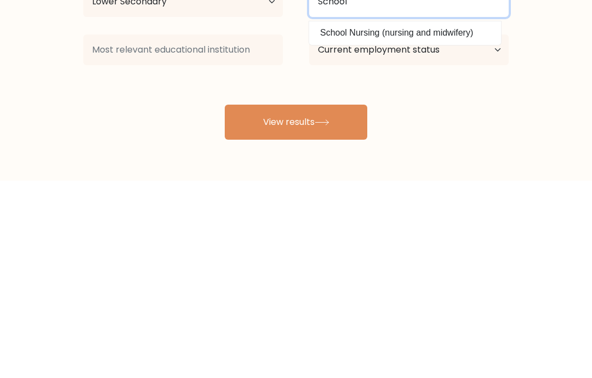
type input "School"
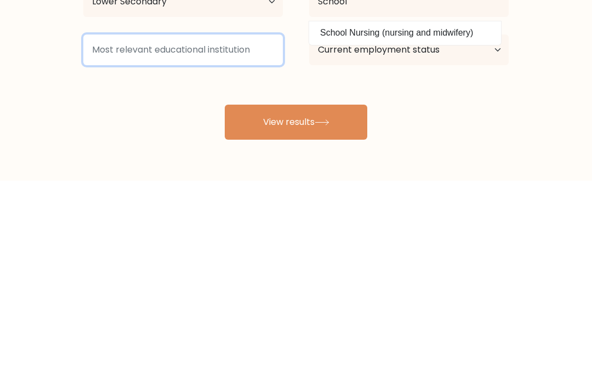
click at [249, 232] on input at bounding box center [183, 247] width 200 height 31
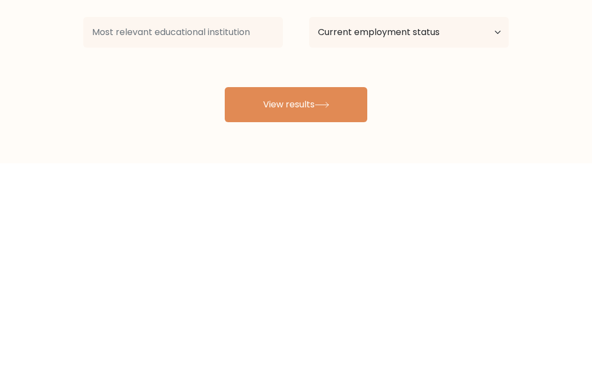
click at [337, 302] on button "View results" at bounding box center [296, 319] width 143 height 35
click at [349, 302] on button "View results" at bounding box center [296, 319] width 143 height 35
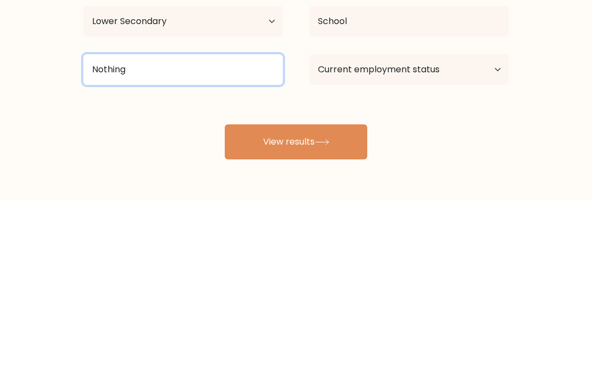
type input "Nothing"
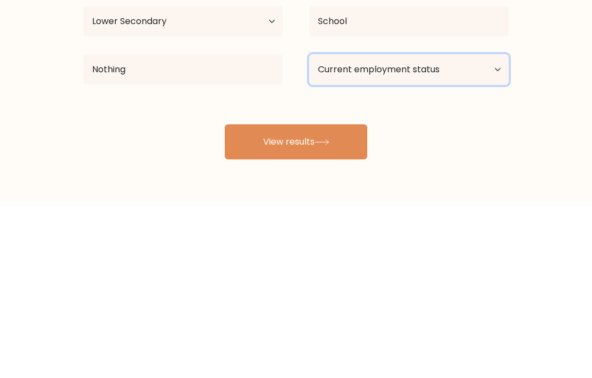
click at [429, 232] on select "Current employment status Employed Student Retired Other / prefer not to answer" at bounding box center [409, 247] width 200 height 31
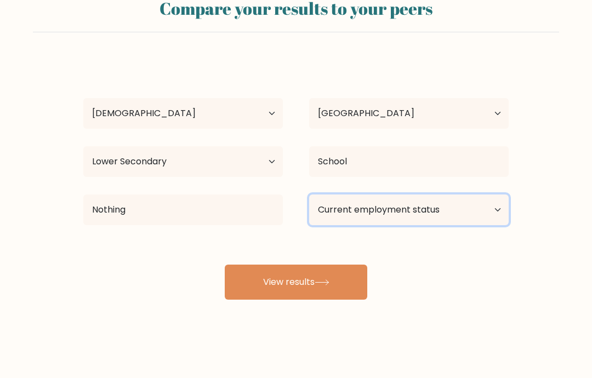
select select "student"
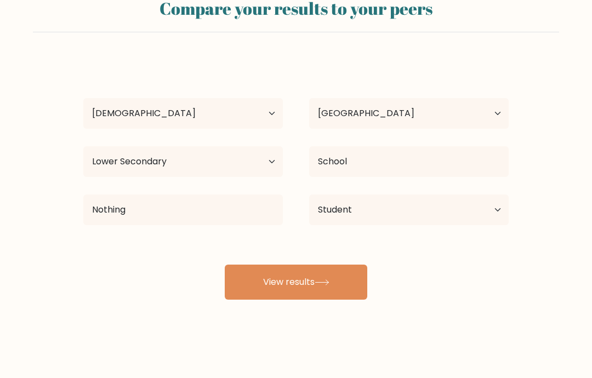
click at [316, 281] on button "View results" at bounding box center [296, 282] width 143 height 35
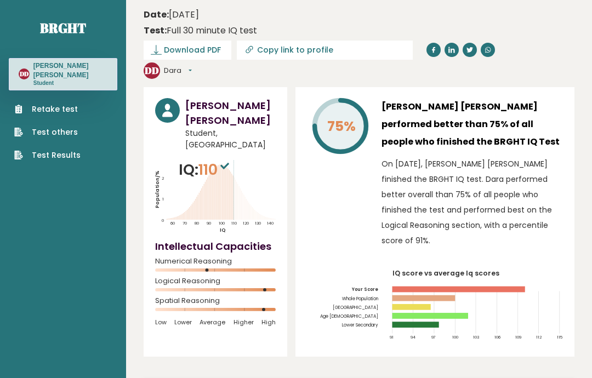
click at [77, 104] on link "Retake test" at bounding box center [47, 110] width 66 height 12
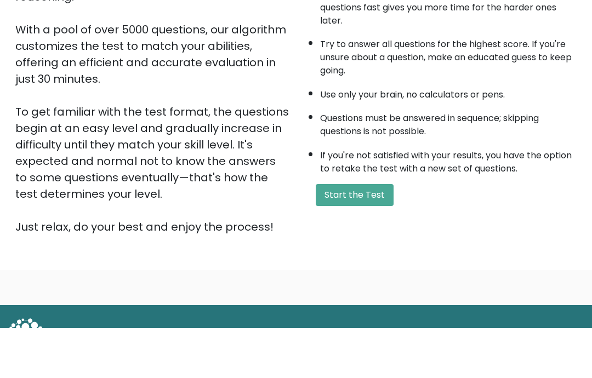
scroll to position [129, 0]
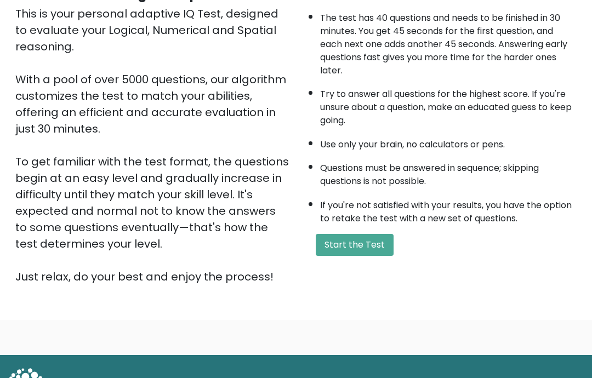
click at [350, 224] on li "If you're not satisfied with your results, you have the option to retake the te…" at bounding box center [448, 210] width 257 height 32
click at [367, 256] on button "Start the Test" at bounding box center [355, 245] width 78 height 22
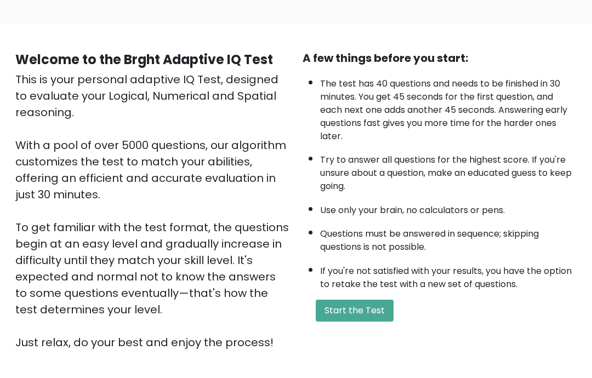
scroll to position [0, 0]
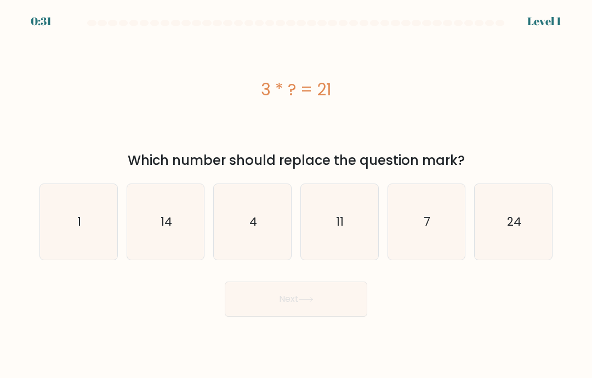
click at [436, 260] on icon "7" at bounding box center [427, 222] width 76 height 76
click at [297, 195] on input "e. 7" at bounding box center [296, 191] width 1 height 5
radio input "true"
click at [423, 246] on icon "7" at bounding box center [426, 222] width 75 height 75
click at [297, 195] on input "e. 7" at bounding box center [296, 191] width 1 height 5
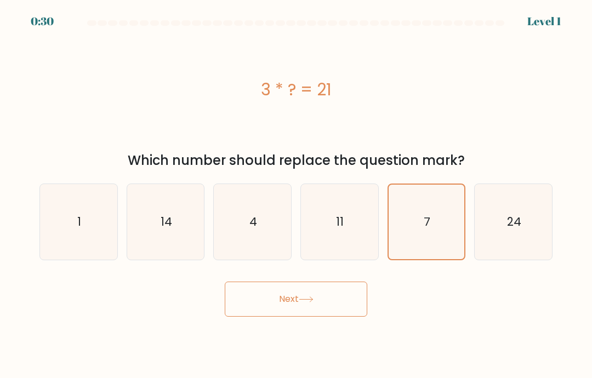
click at [326, 310] on button "Next" at bounding box center [296, 299] width 143 height 35
click at [310, 317] on button "Next" at bounding box center [296, 299] width 143 height 35
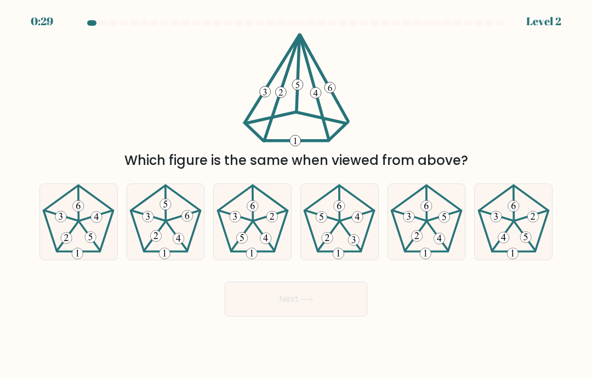
click at [309, 317] on button "Next" at bounding box center [296, 299] width 143 height 35
click at [303, 303] on icon at bounding box center [306, 300] width 15 height 6
click at [166, 252] on icon at bounding box center [166, 222] width 76 height 76
click at [296, 195] on input "b." at bounding box center [296, 191] width 1 height 5
radio input "true"
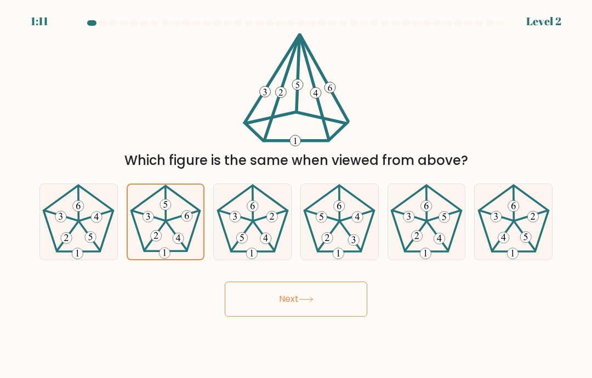
click at [275, 310] on button "Next" at bounding box center [296, 299] width 143 height 35
click at [271, 315] on button "Next" at bounding box center [296, 299] width 143 height 35
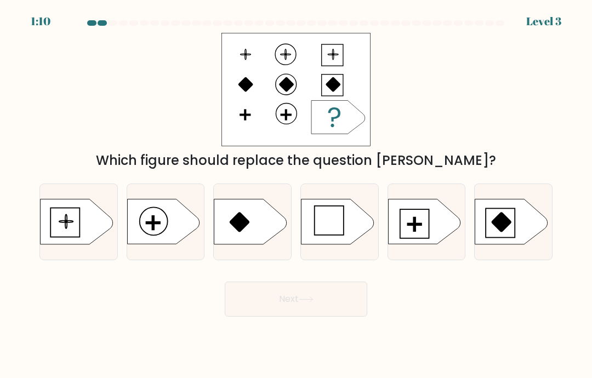
click at [273, 309] on button "Next" at bounding box center [296, 299] width 143 height 35
click at [344, 235] on rect at bounding box center [329, 220] width 29 height 29
click at [297, 195] on input "d." at bounding box center [296, 191] width 1 height 5
radio input "true"
click at [427, 240] on icon at bounding box center [424, 222] width 72 height 45
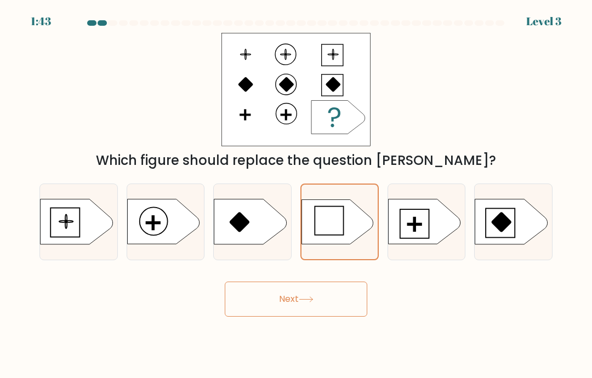
click at [297, 195] on input "e." at bounding box center [296, 191] width 1 height 5
radio input "true"
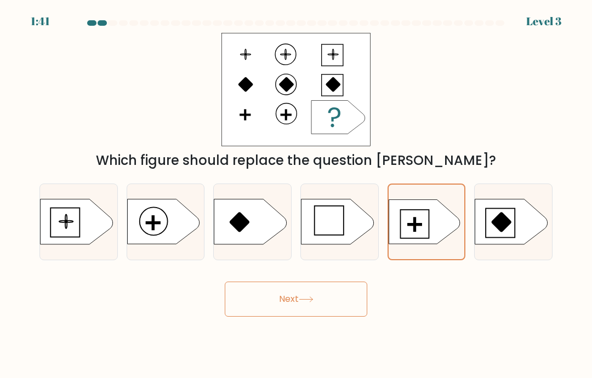
click at [310, 317] on button "Next" at bounding box center [296, 299] width 143 height 35
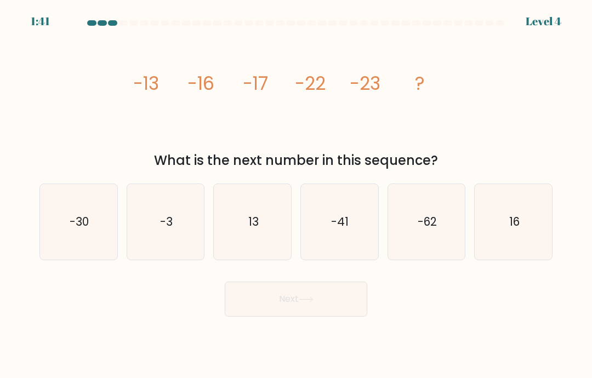
click at [294, 316] on button "Next" at bounding box center [296, 299] width 143 height 35
click at [89, 230] on text "-30" at bounding box center [79, 222] width 19 height 16
click at [296, 195] on input "a. -30" at bounding box center [296, 191] width 1 height 5
radio input "true"
click at [254, 317] on button "Next" at bounding box center [296, 299] width 143 height 35
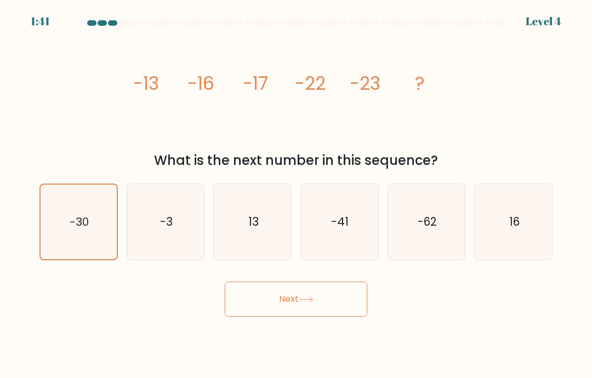
click at [258, 332] on body "1:41 Level 4" at bounding box center [296, 189] width 592 height 378
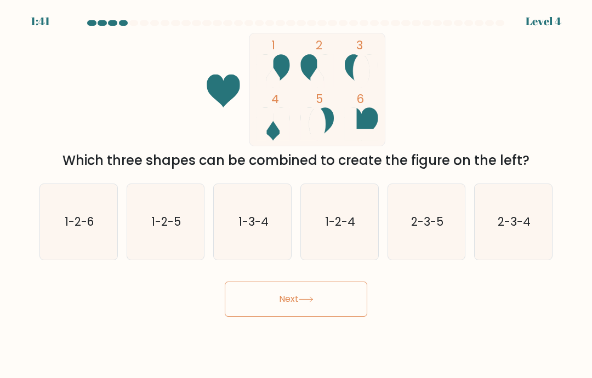
click at [256, 313] on button "Next" at bounding box center [296, 299] width 143 height 35
click at [334, 248] on icon "1-2-4" at bounding box center [340, 222] width 76 height 76
click at [297, 195] on input "d. 1-2-4" at bounding box center [296, 191] width 1 height 5
radio input "true"
click at [297, 316] on button "Next" at bounding box center [296, 299] width 143 height 35
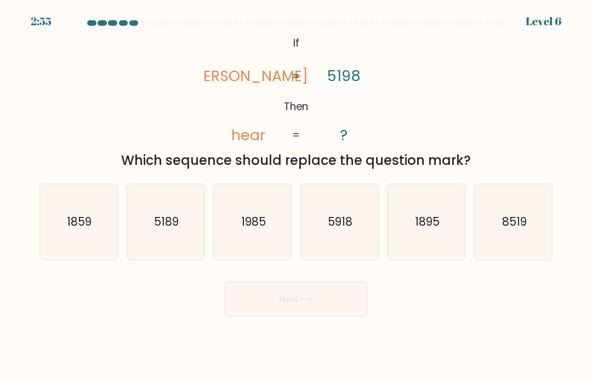
click at [429, 245] on icon "1895" at bounding box center [427, 222] width 76 height 76
click at [297, 195] on input "e. 1895" at bounding box center [296, 191] width 1 height 5
radio input "true"
click at [58, 253] on icon "1859" at bounding box center [79, 222] width 76 height 76
click at [296, 195] on input "a. 1859" at bounding box center [296, 191] width 1 height 5
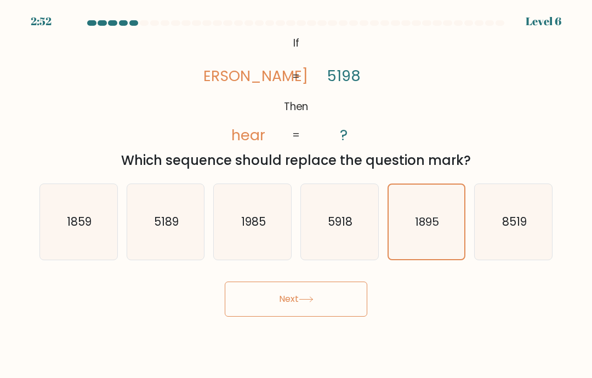
radio input "true"
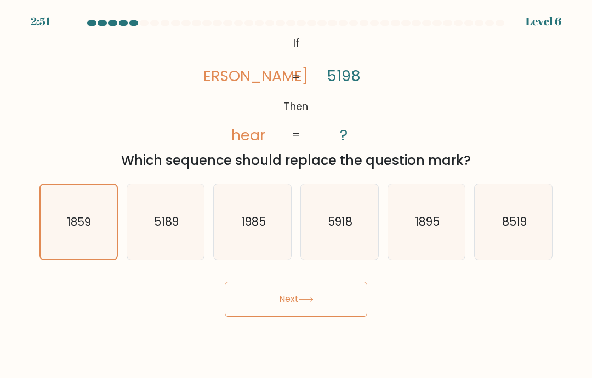
click at [246, 230] on text "1985" at bounding box center [253, 222] width 25 height 16
click at [296, 195] on input "c. 1985" at bounding box center [296, 191] width 1 height 5
radio input "true"
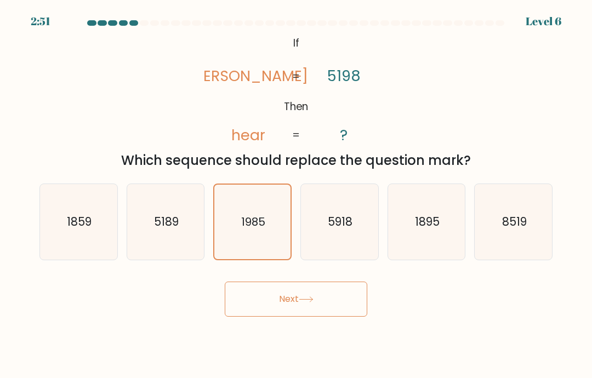
click at [268, 314] on button "Next" at bounding box center [296, 299] width 143 height 35
click at [267, 314] on button "Next" at bounding box center [296, 299] width 143 height 35
click at [270, 317] on button "Next" at bounding box center [296, 299] width 143 height 35
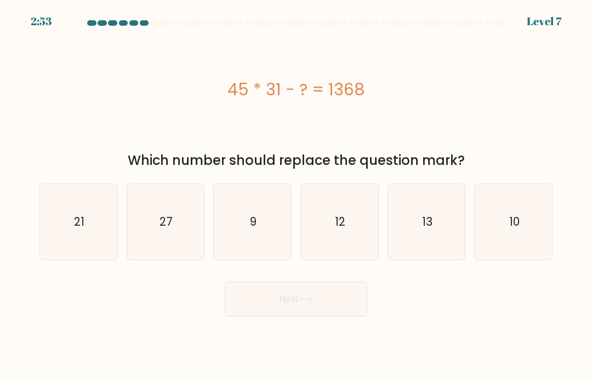
click at [164, 260] on icon "27" at bounding box center [166, 222] width 76 height 76
click at [296, 195] on input "b. 27" at bounding box center [296, 191] width 1 height 5
radio input "true"
click at [261, 317] on button "Next" at bounding box center [296, 299] width 143 height 35
click at [271, 317] on button "Next" at bounding box center [296, 299] width 143 height 35
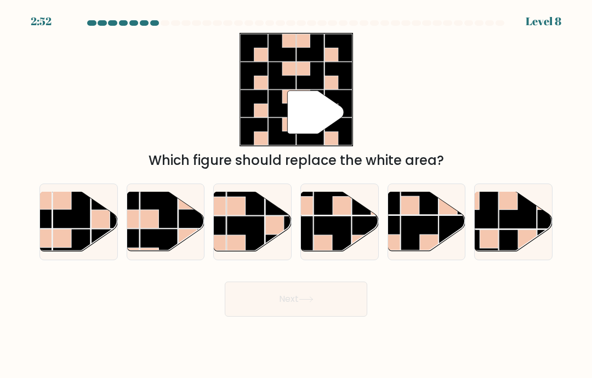
click at [283, 317] on button "Next" at bounding box center [296, 299] width 143 height 35
click at [348, 235] on rect at bounding box center [333, 235] width 38 height 38
click at [297, 195] on input "d." at bounding box center [296, 191] width 1 height 5
radio input "true"
click at [340, 317] on button "Next" at bounding box center [296, 299] width 143 height 35
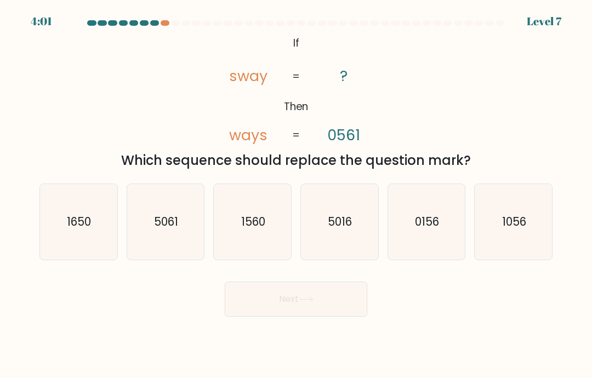
click at [420, 245] on icon "0156" at bounding box center [427, 222] width 76 height 76
click at [297, 195] on input "e. 0156" at bounding box center [296, 191] width 1 height 5
radio input "true"
click at [75, 260] on icon "1650" at bounding box center [79, 222] width 76 height 76
click at [296, 195] on input "a. 1650" at bounding box center [296, 191] width 1 height 5
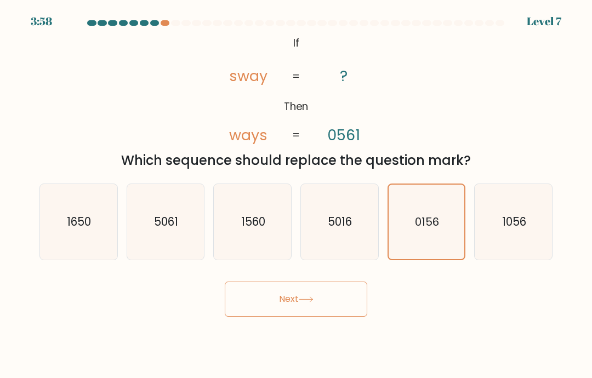
radio input "true"
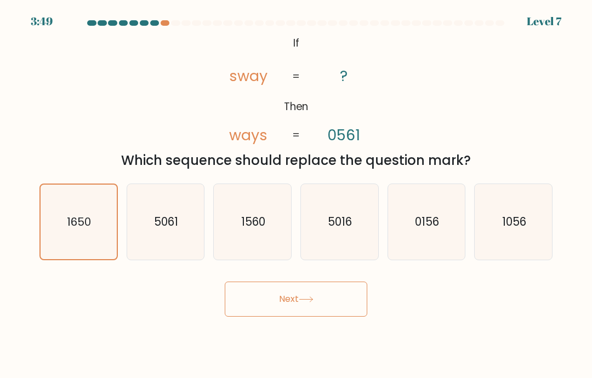
click at [516, 253] on icon "1056" at bounding box center [514, 222] width 76 height 76
click at [297, 195] on input "f. 1056" at bounding box center [296, 191] width 1 height 5
radio input "true"
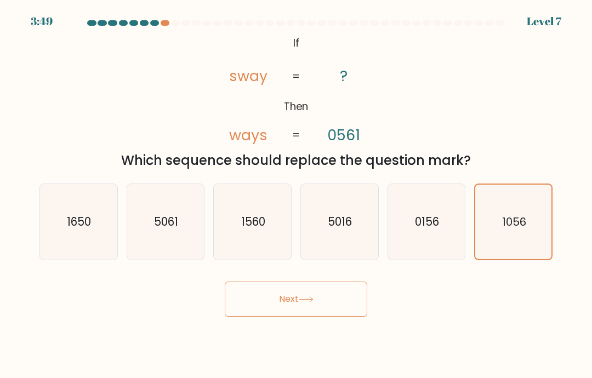
click at [338, 317] on button "Next" at bounding box center [296, 299] width 143 height 35
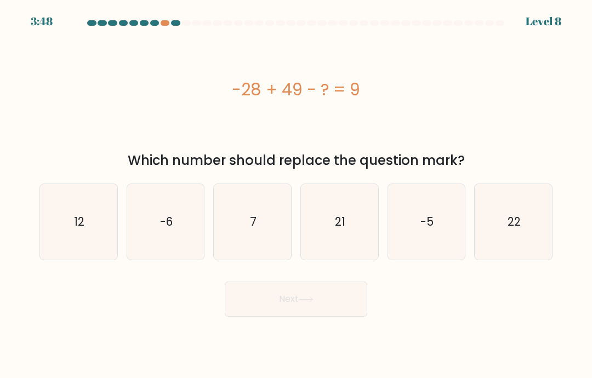
click at [322, 316] on button "Next" at bounding box center [296, 299] width 143 height 35
click at [333, 260] on icon "21" at bounding box center [340, 222] width 76 height 76
click at [297, 195] on input "d. 21" at bounding box center [296, 191] width 1 height 5
radio input "true"
click at [298, 310] on button "Next" at bounding box center [296, 299] width 143 height 35
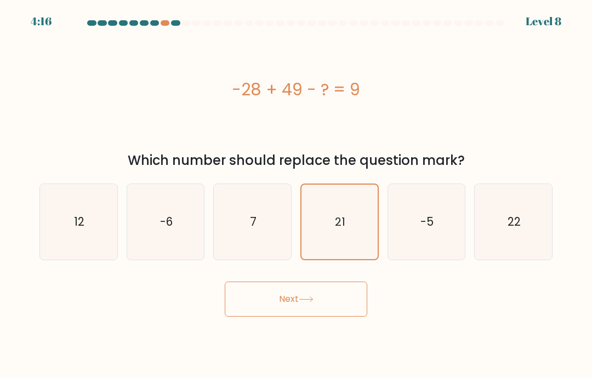
click at [297, 310] on button "Next" at bounding box center [296, 299] width 143 height 35
click at [278, 314] on button "Next" at bounding box center [296, 299] width 143 height 35
click at [278, 313] on button "Next" at bounding box center [296, 299] width 143 height 35
click at [274, 317] on button "Next" at bounding box center [296, 299] width 143 height 35
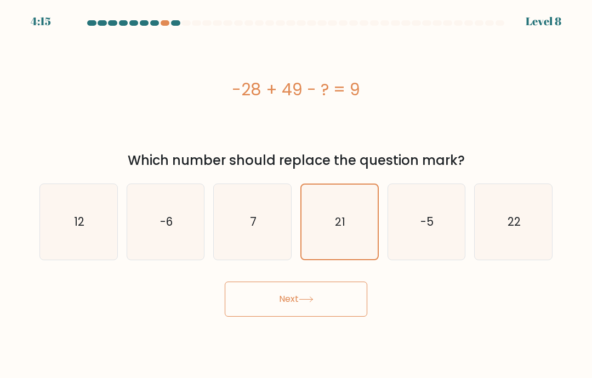
click at [285, 314] on button "Next" at bounding box center [296, 299] width 143 height 35
click at [298, 310] on button "Next" at bounding box center [296, 299] width 143 height 35
click at [298, 313] on button "Next" at bounding box center [296, 299] width 143 height 35
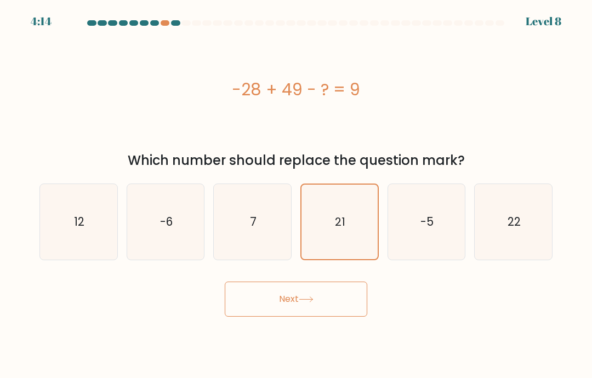
click at [298, 313] on button "Next" at bounding box center [296, 299] width 143 height 35
click at [292, 317] on button "Next" at bounding box center [296, 299] width 143 height 35
click at [294, 317] on button "Next" at bounding box center [296, 299] width 143 height 35
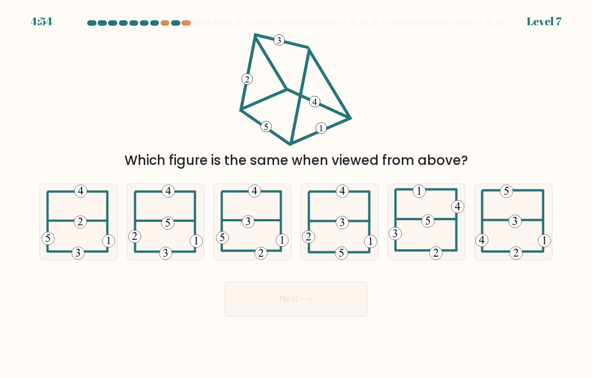
click at [360, 241] on icon at bounding box center [339, 222] width 75 height 76
click at [297, 195] on input "d." at bounding box center [296, 191] width 1 height 5
radio input "true"
click at [308, 303] on icon at bounding box center [306, 300] width 15 height 6
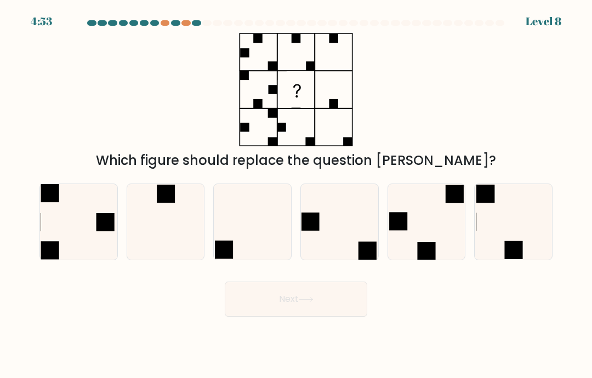
click at [311, 306] on button "Next" at bounding box center [296, 299] width 143 height 35
click at [337, 243] on icon at bounding box center [340, 222] width 76 height 76
click at [297, 195] on input "d." at bounding box center [296, 191] width 1 height 5
radio input "true"
click at [266, 317] on button "Next" at bounding box center [296, 299] width 143 height 35
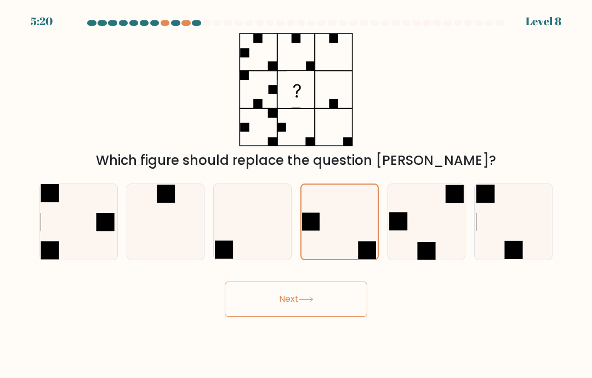
click at [266, 317] on button "Next" at bounding box center [296, 299] width 143 height 35
click at [259, 317] on button "Next" at bounding box center [296, 299] width 143 height 35
click at [258, 317] on button "Next" at bounding box center [296, 299] width 143 height 35
click at [263, 310] on button "Next" at bounding box center [296, 299] width 143 height 35
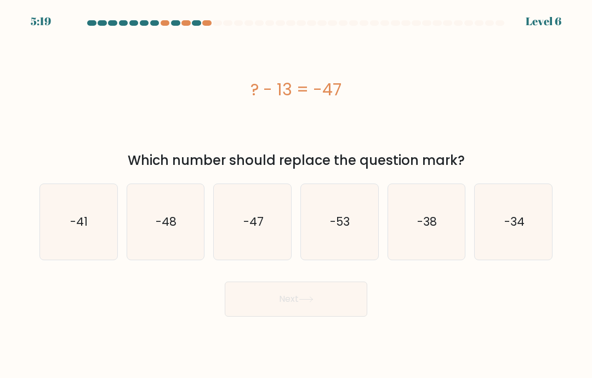
click at [265, 301] on button "Next" at bounding box center [296, 299] width 143 height 35
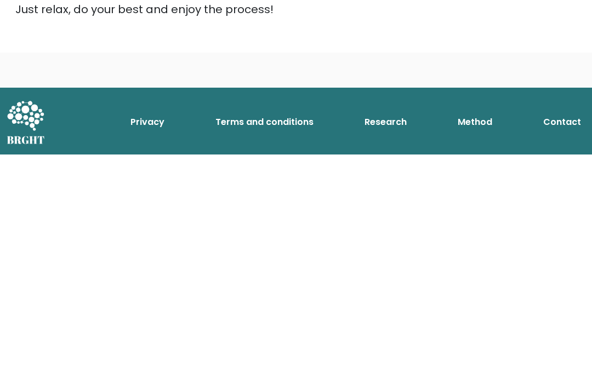
scroll to position [173, 0]
